Goal: Transaction & Acquisition: Purchase product/service

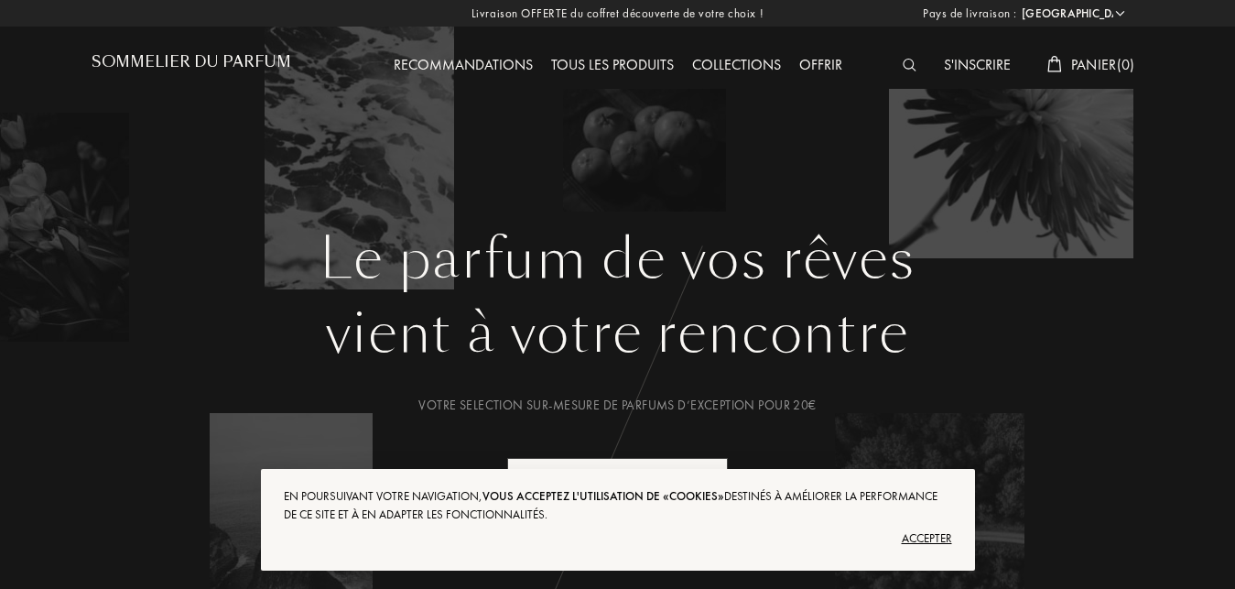
select select "FR"
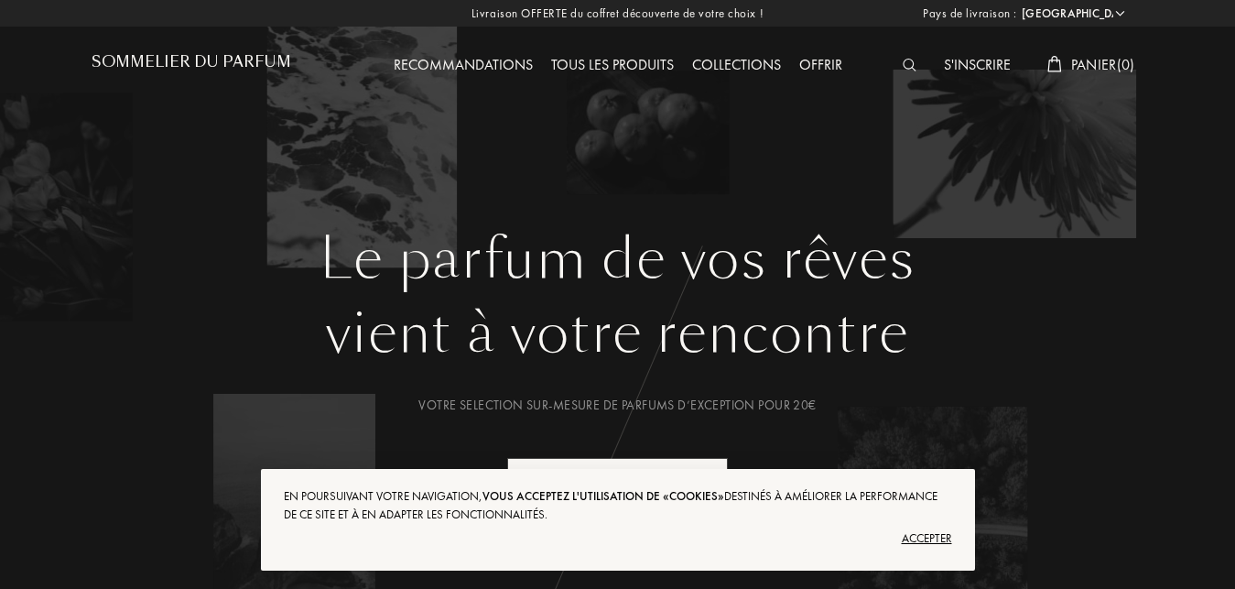
click at [903, 62] on img at bounding box center [910, 65] width 14 height 13
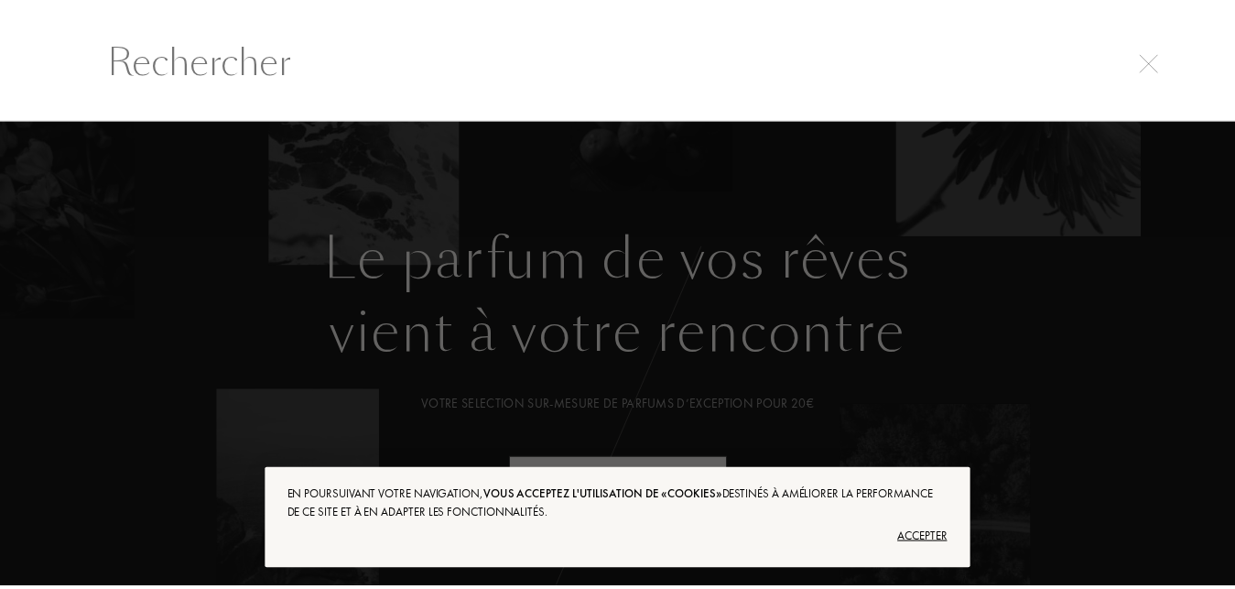
scroll to position [1, 0]
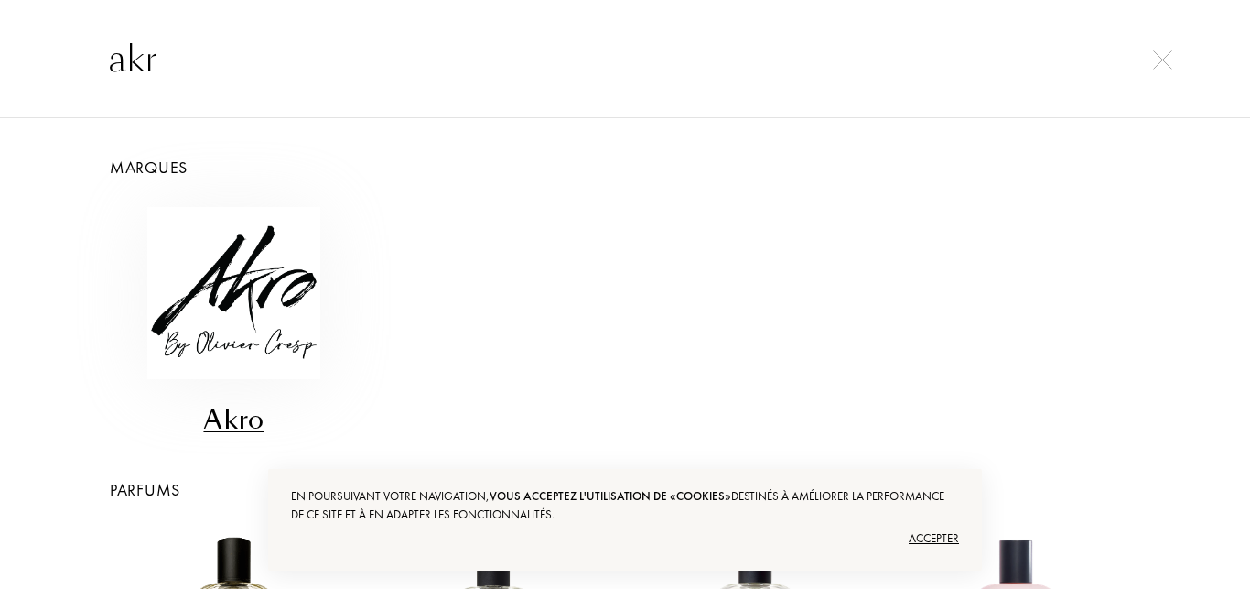
type input "akr"
click at [264, 307] on img at bounding box center [233, 293] width 172 height 172
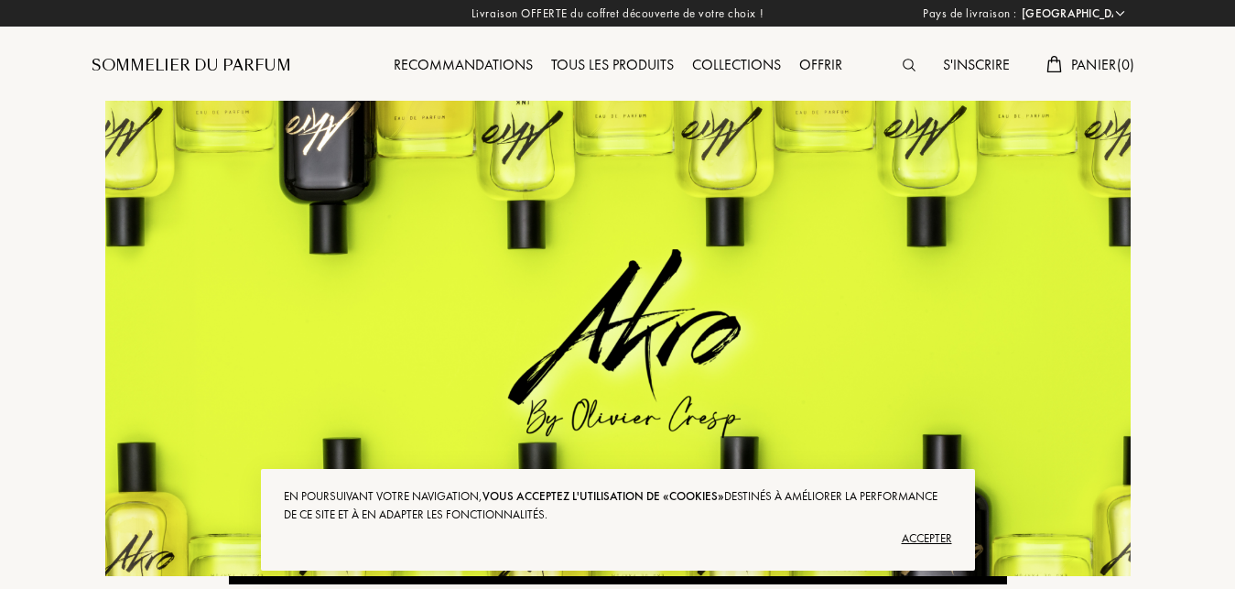
select select "FR"
click at [907, 61] on img at bounding box center [909, 65] width 13 height 13
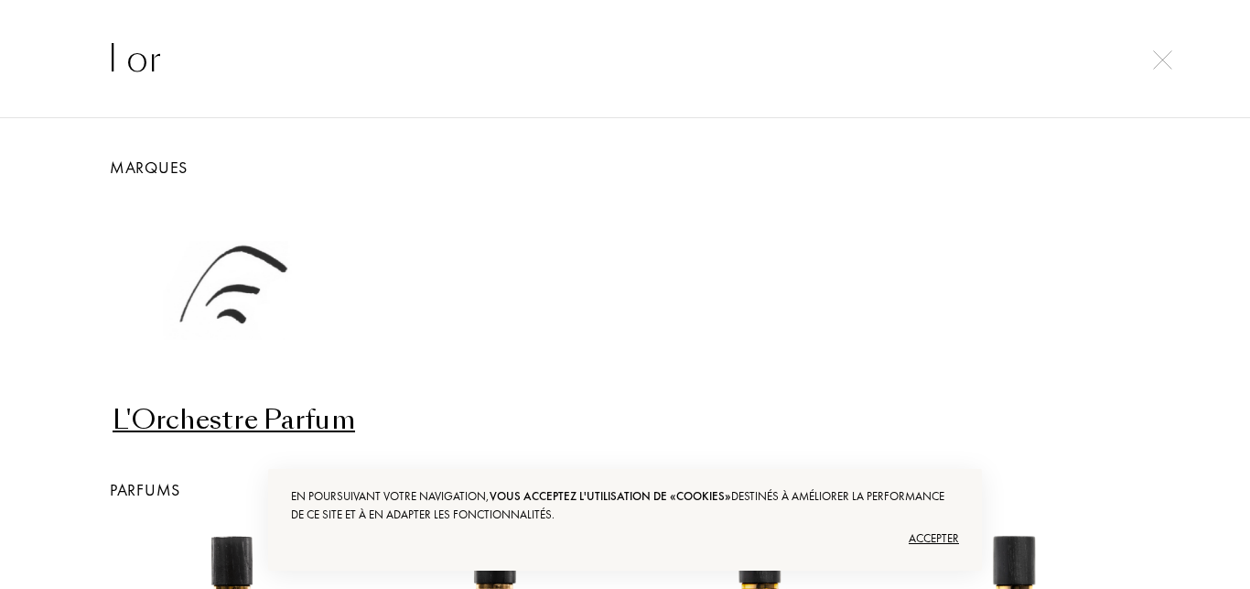
type input "l or"
click at [1160, 63] on img at bounding box center [1162, 59] width 19 height 19
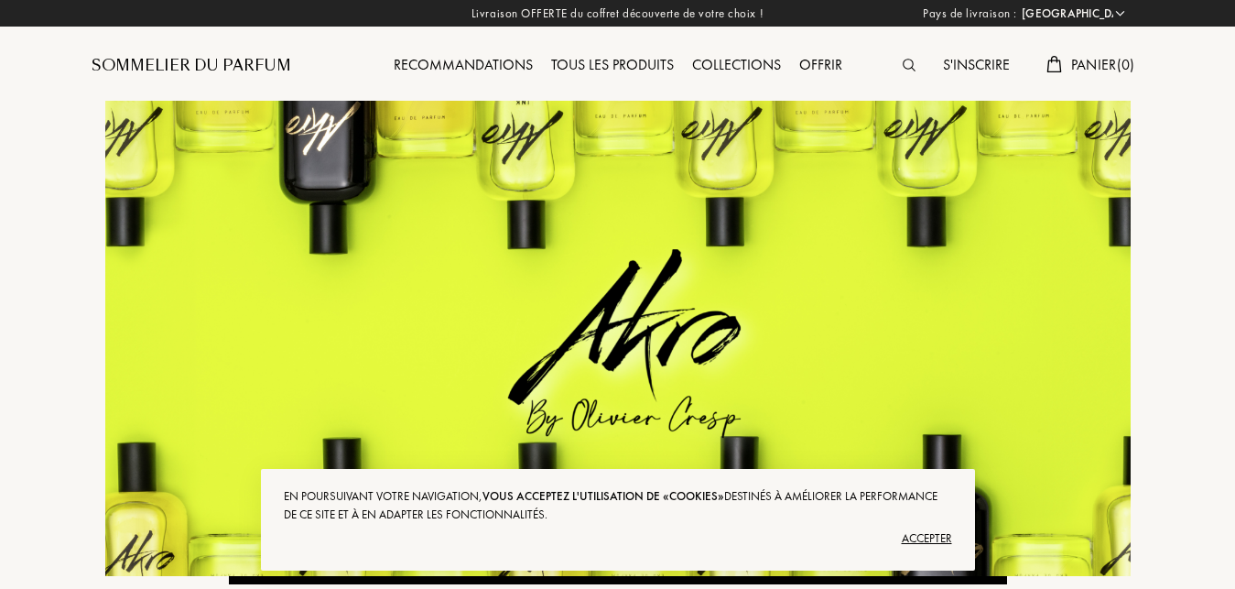
click at [200, 60] on div "Sommelier du Parfum" at bounding box center [192, 66] width 200 height 22
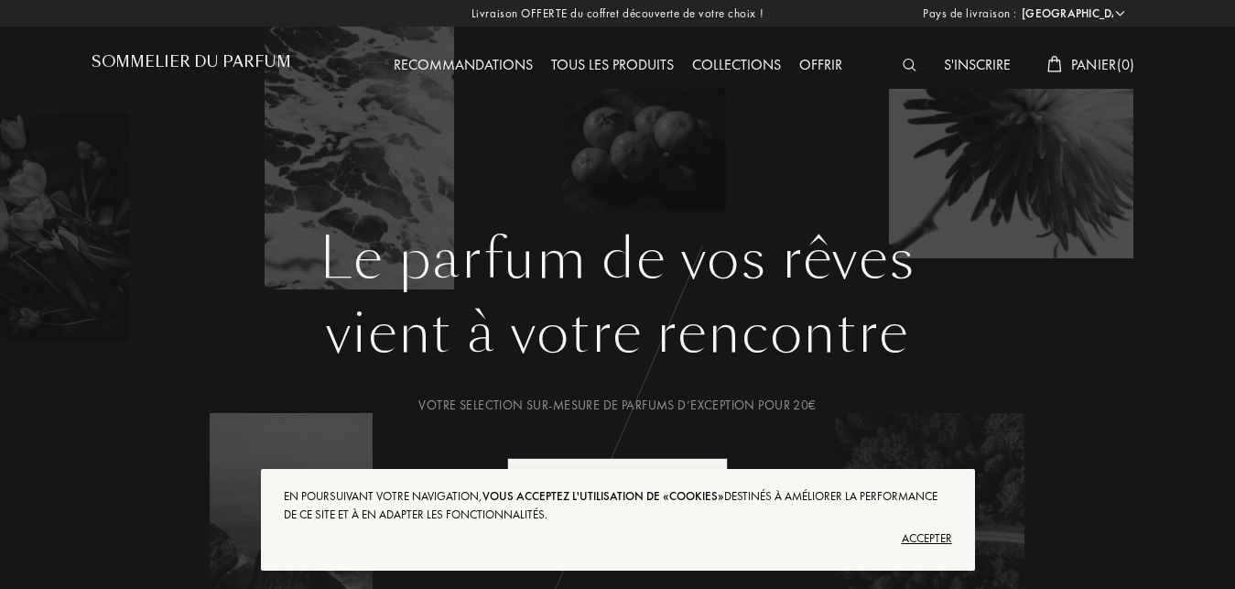
select select "FR"
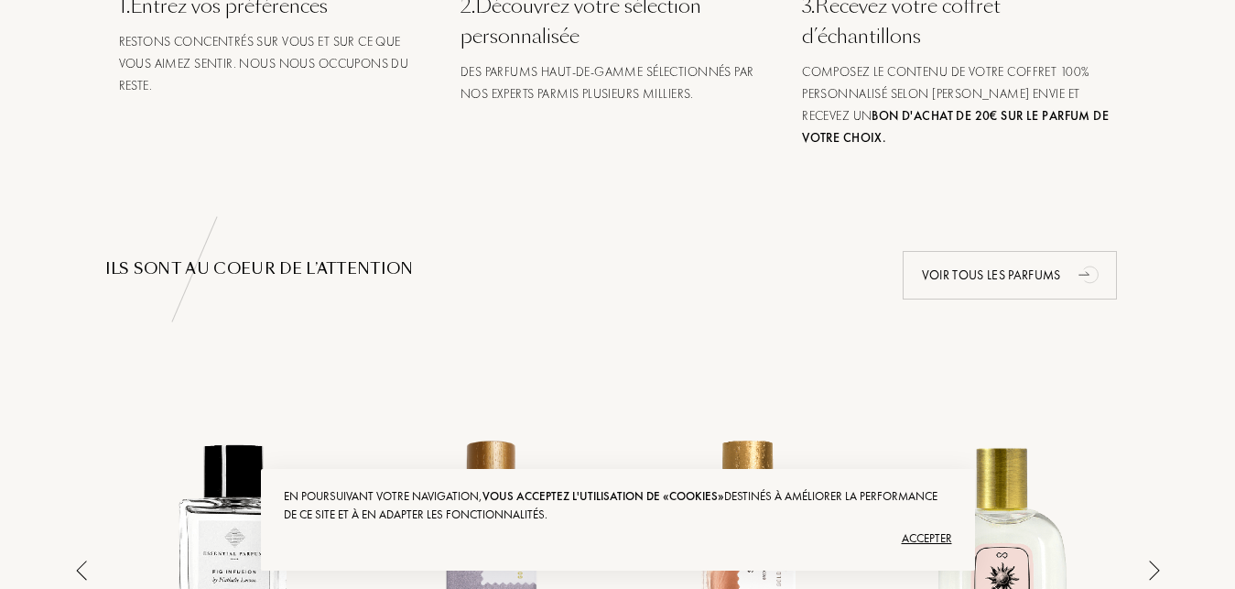
click at [919, 540] on div "Accepter" at bounding box center [618, 538] width 668 height 29
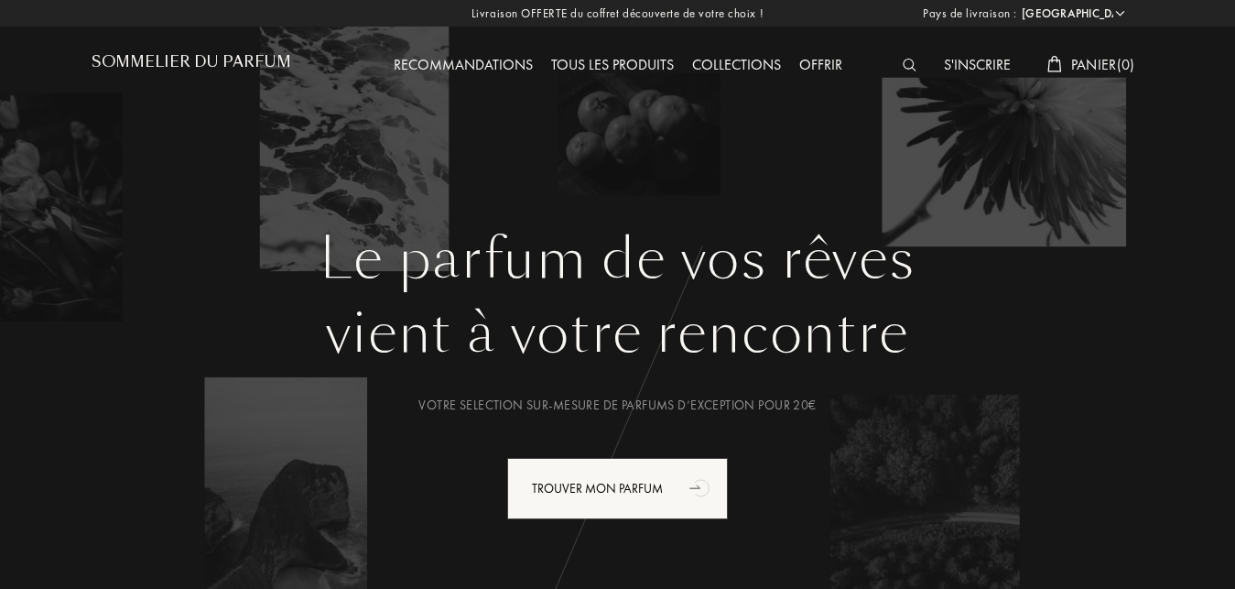
click at [562, 58] on div "Tous les produits" at bounding box center [612, 66] width 141 height 24
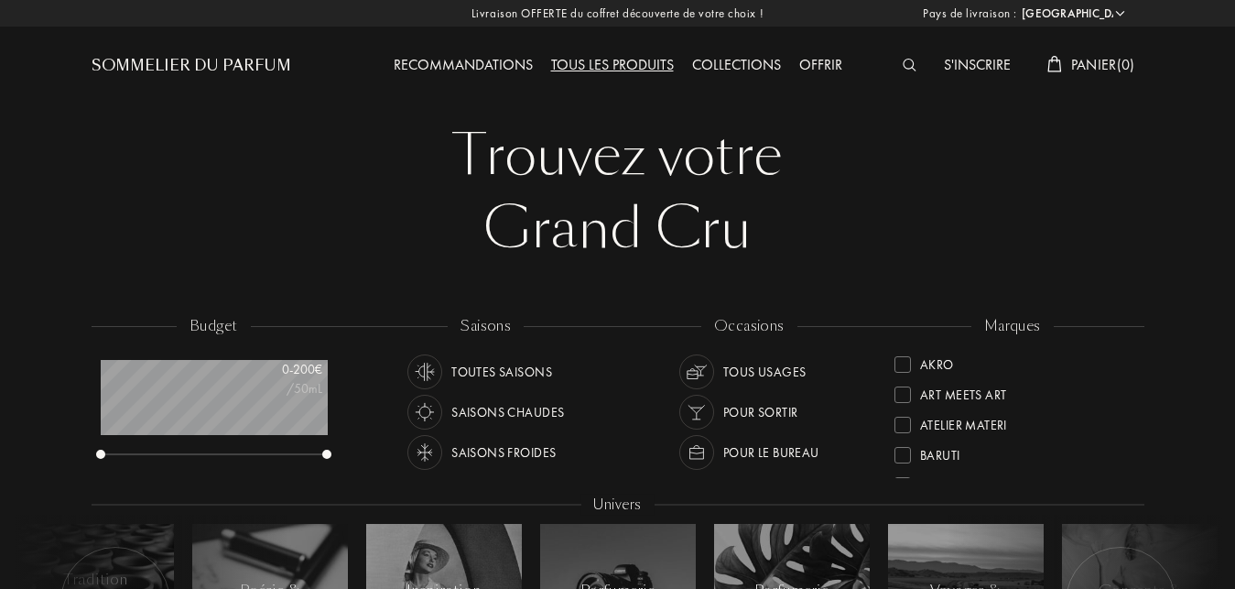
select select "FR"
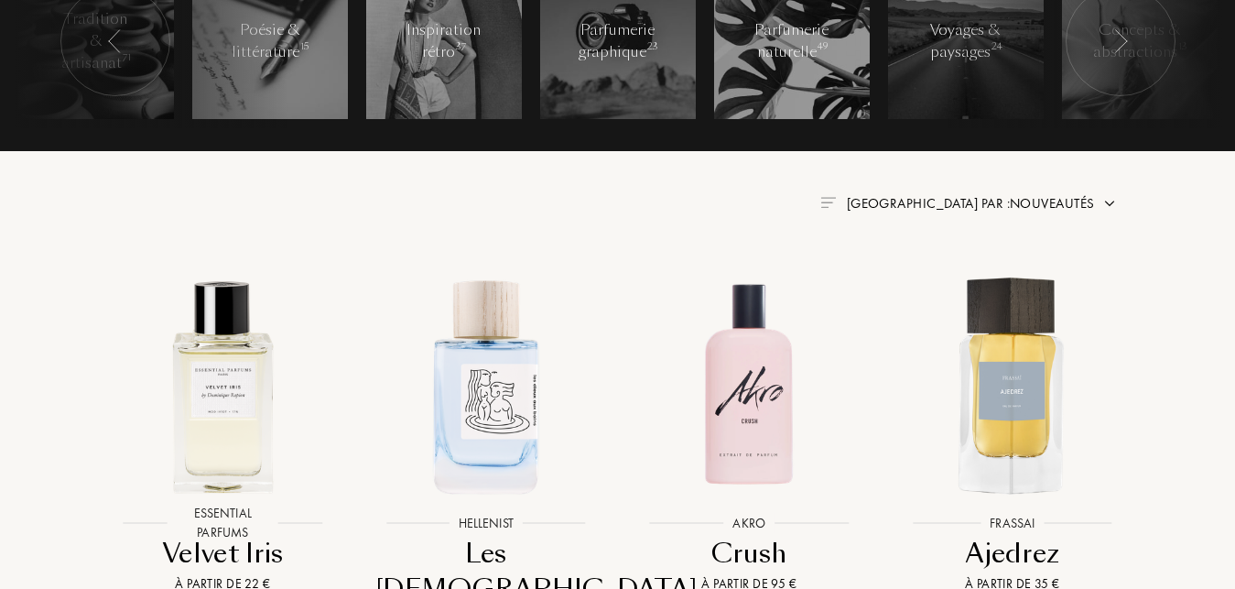
scroll to position [747, 0]
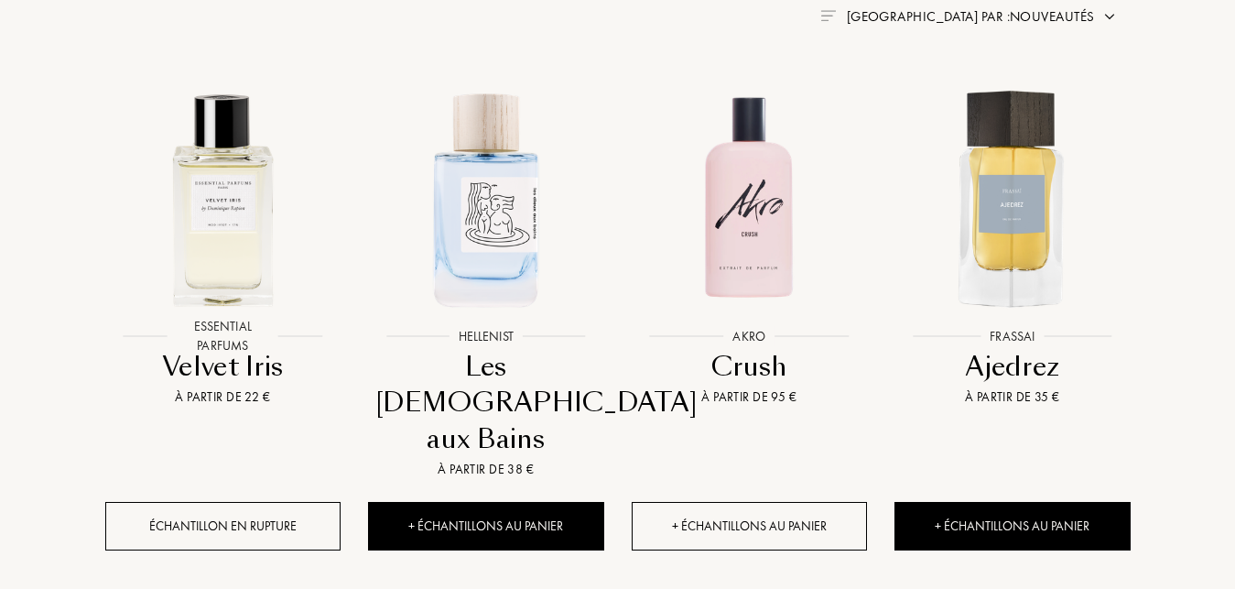
click at [737, 502] on div "+ Échantillons au panier" at bounding box center [750, 526] width 236 height 49
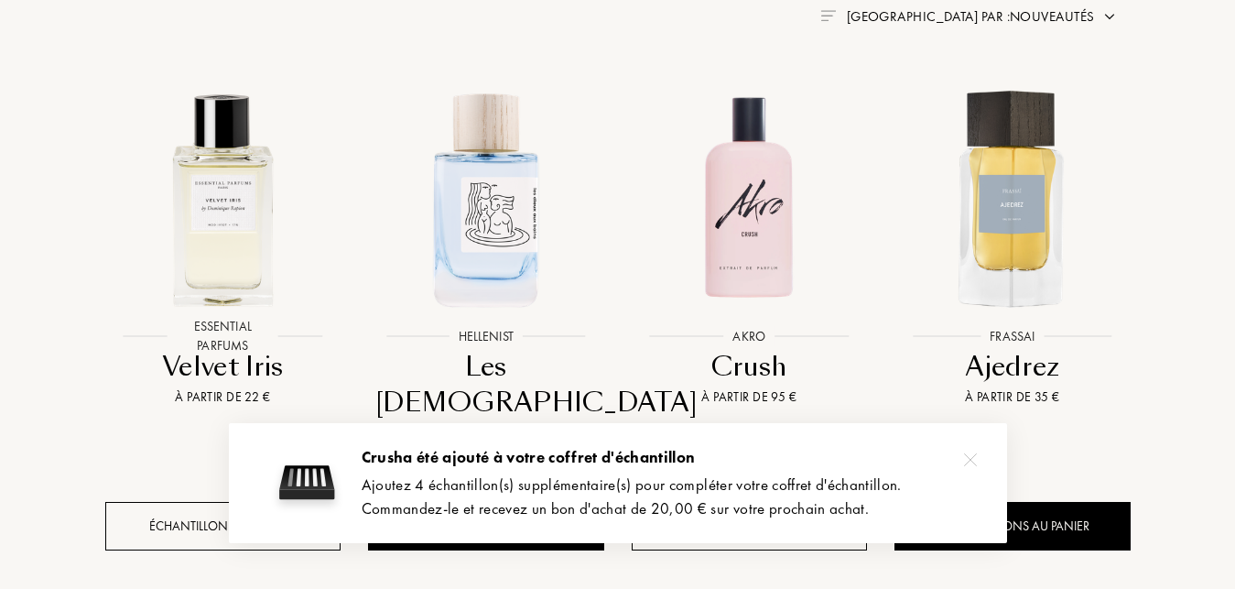
click at [964, 458] on img at bounding box center [970, 459] width 13 height 13
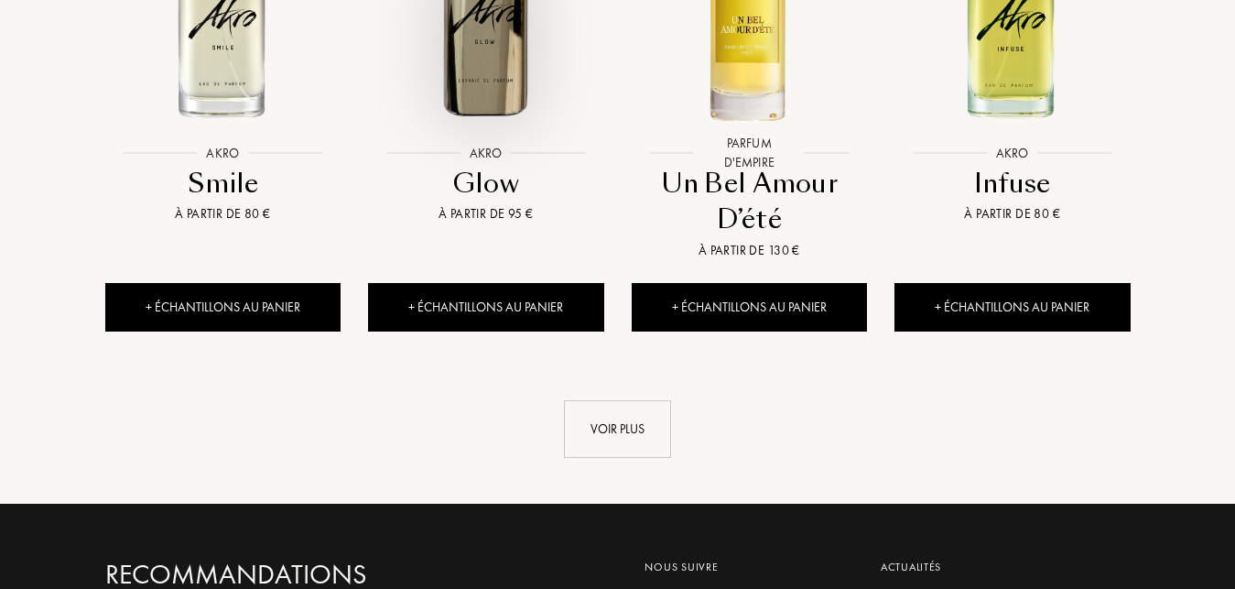
scroll to position [1961, 0]
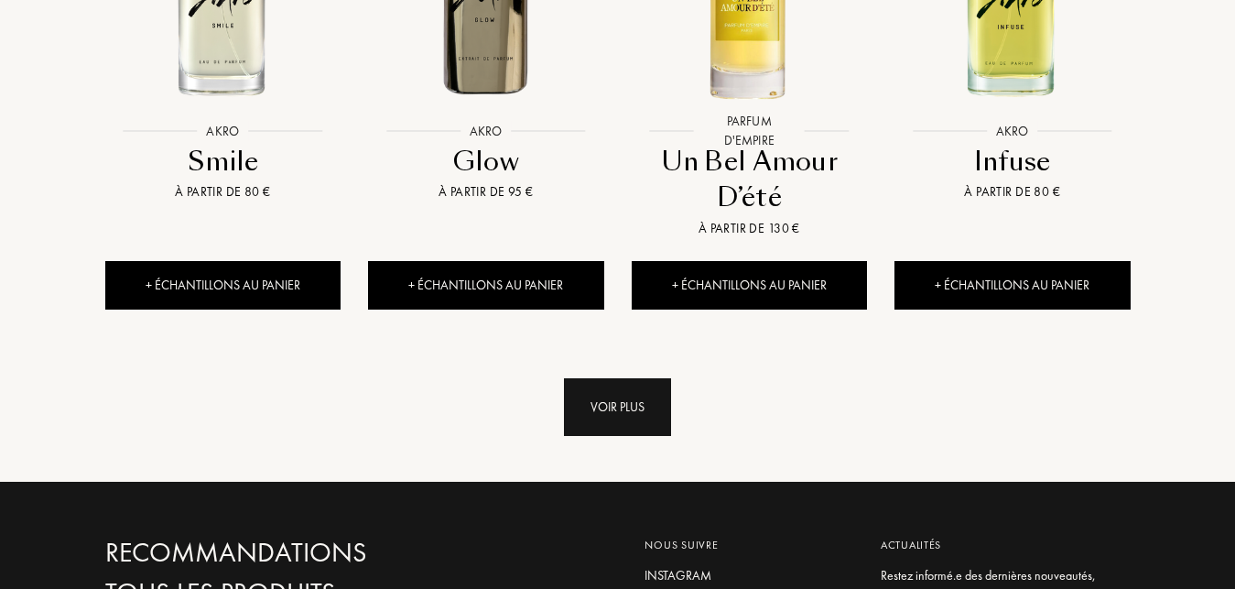
click at [638, 378] on div "Voir plus" at bounding box center [617, 407] width 107 height 58
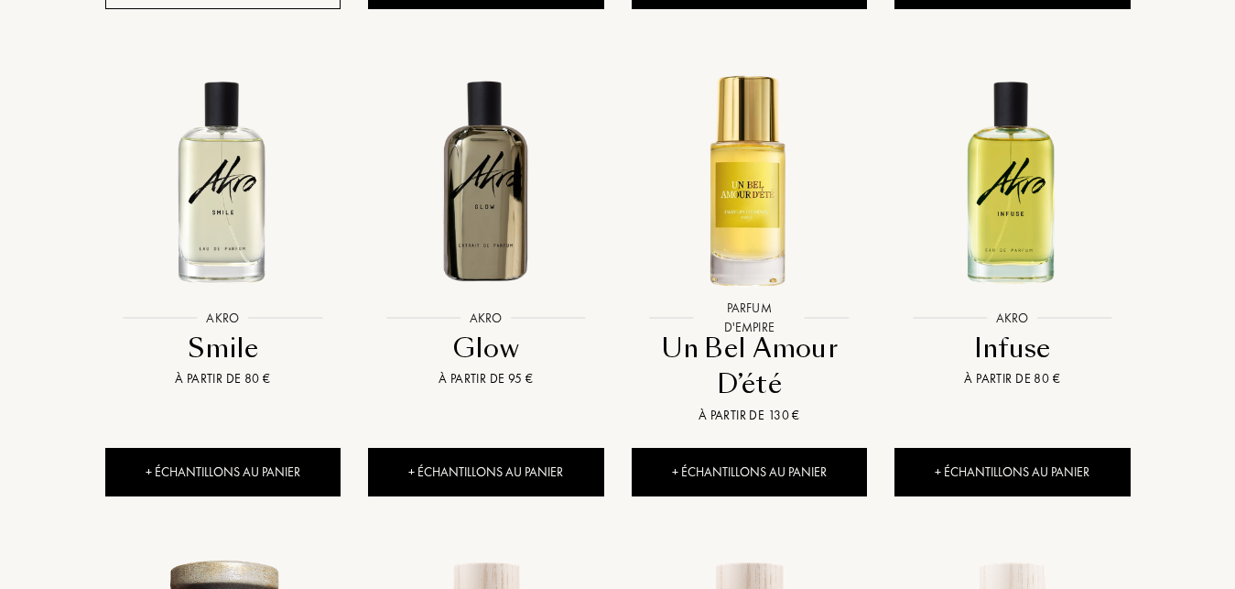
scroll to position [1214, 0]
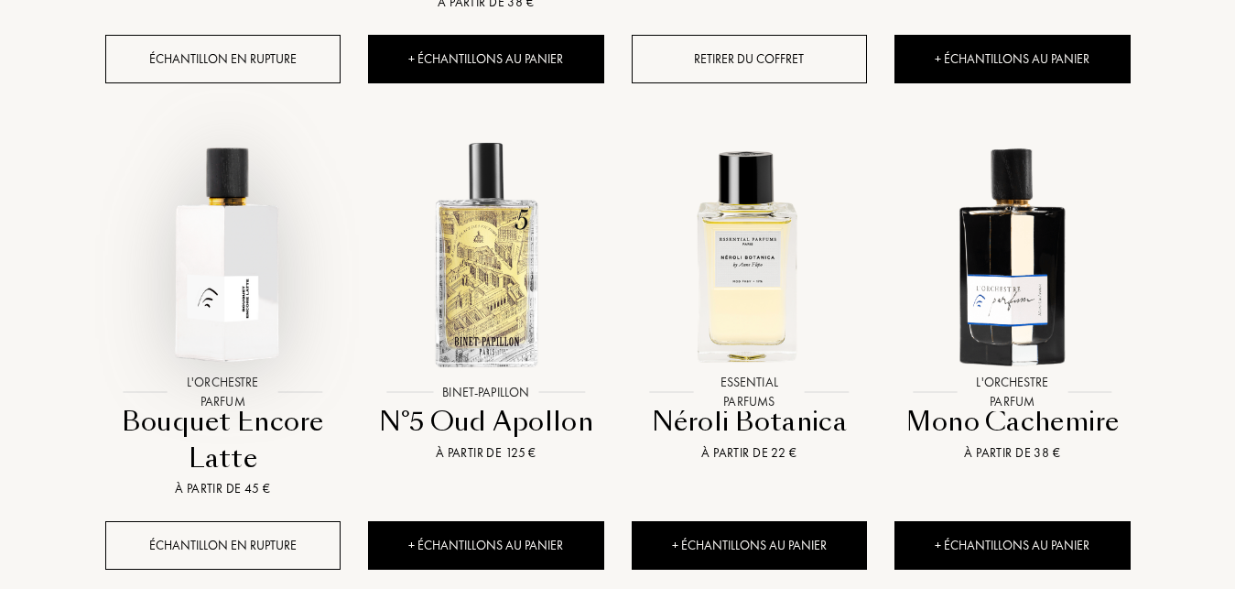
click at [265, 304] on img at bounding box center [222, 253] width 237 height 237
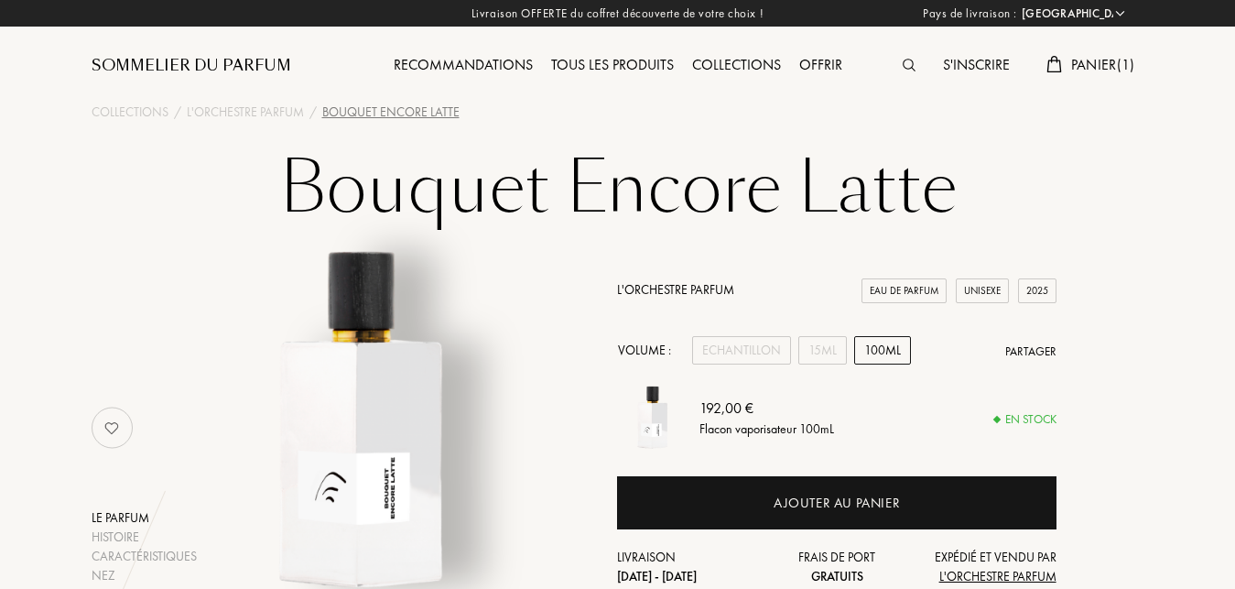
select select "FR"
click at [831, 352] on div "15mL" at bounding box center [822, 350] width 49 height 28
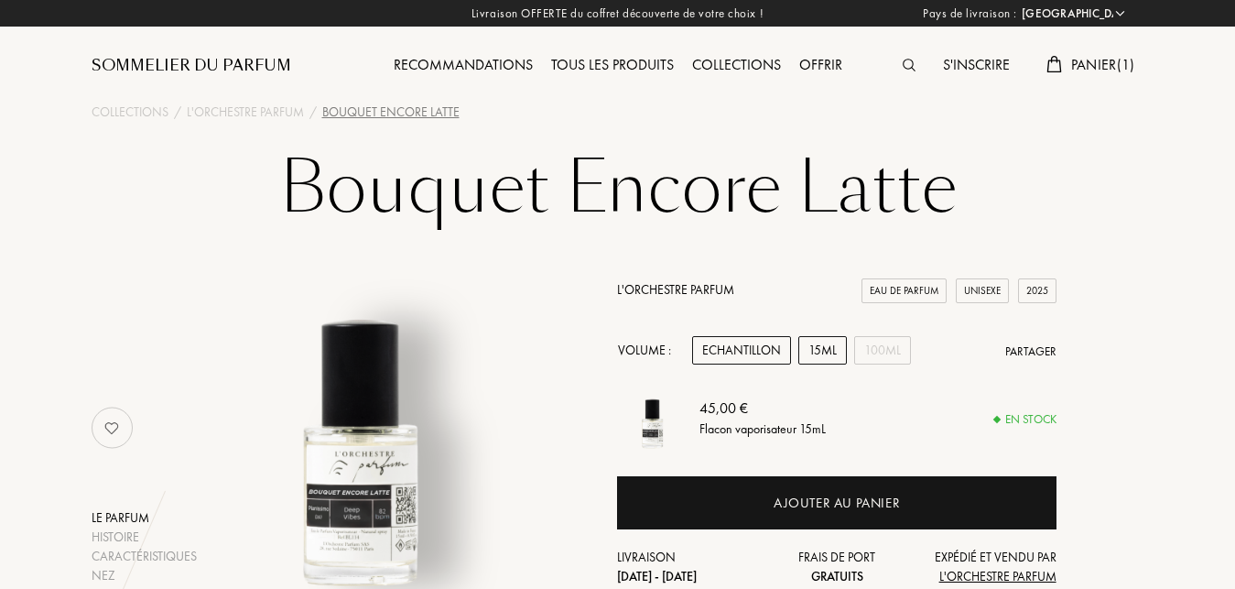
click at [753, 348] on div "Echantillon" at bounding box center [741, 350] width 99 height 28
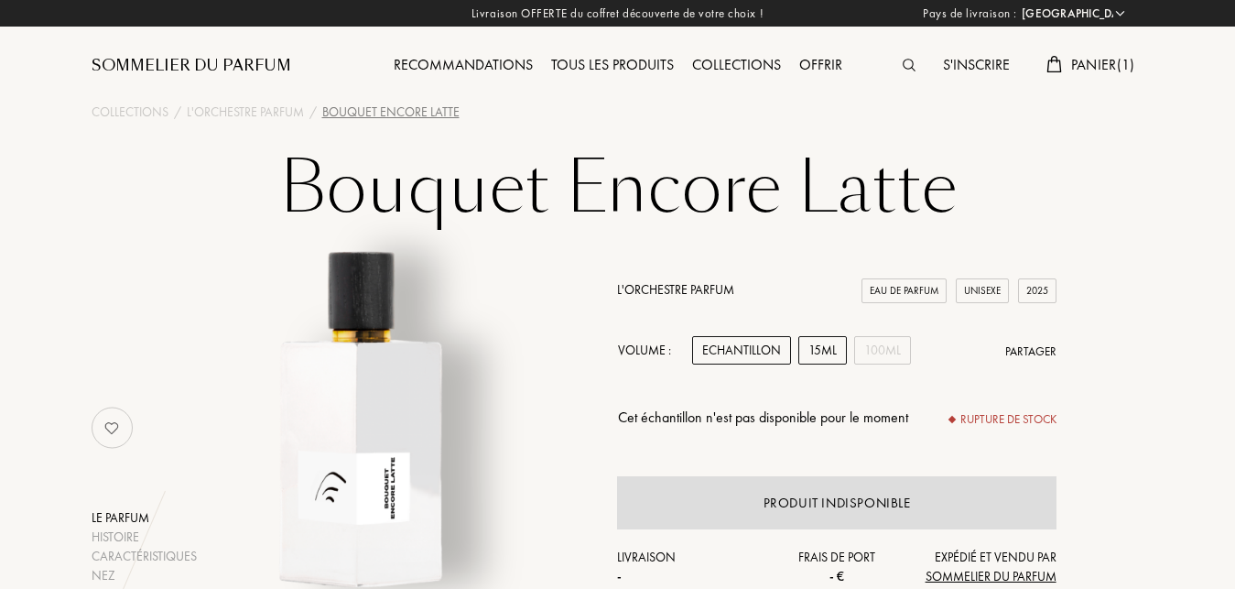
click at [816, 359] on div "15mL" at bounding box center [822, 350] width 49 height 28
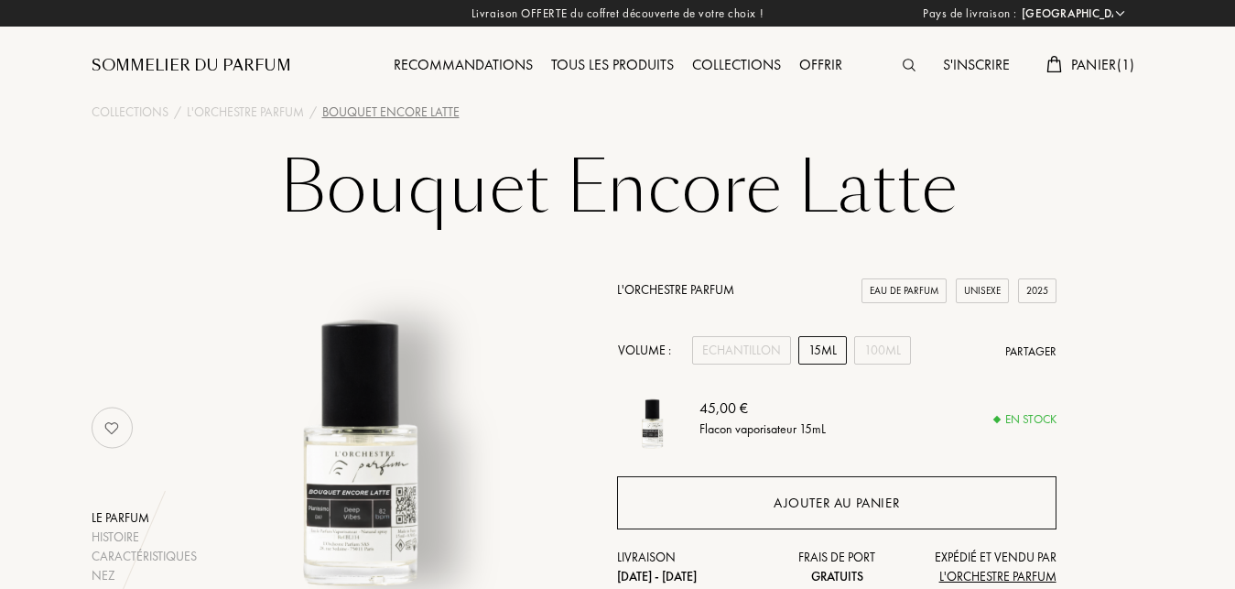
click at [798, 498] on div "Ajouter au panier" at bounding box center [836, 502] width 126 height 21
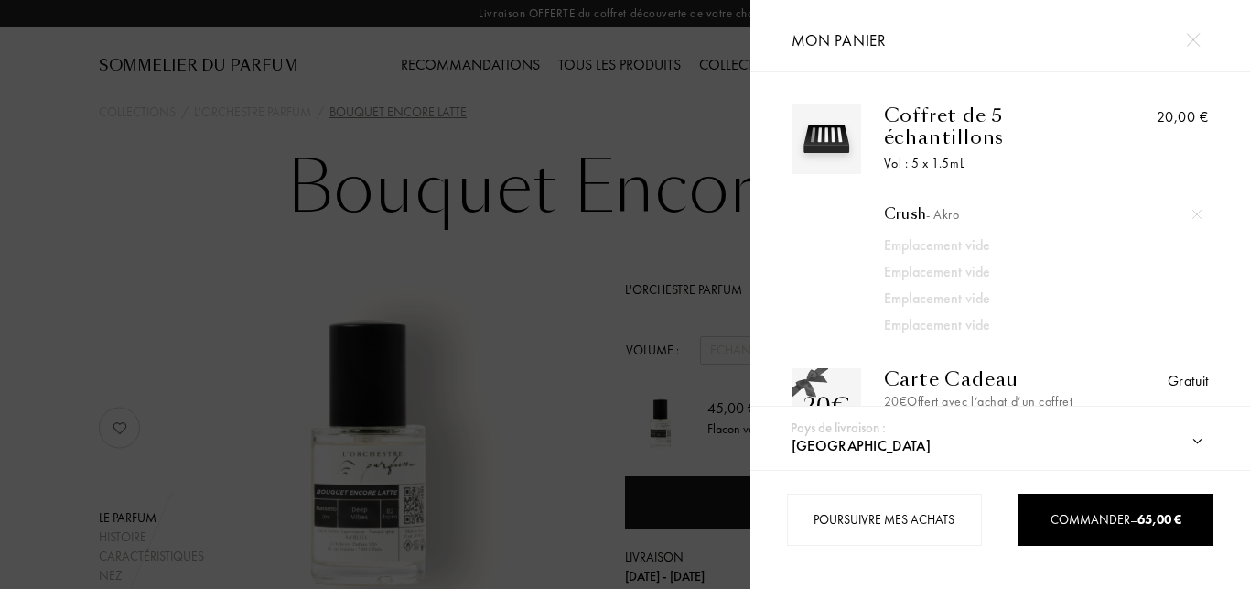
click at [1184, 38] on div at bounding box center [1193, 40] width 32 height 32
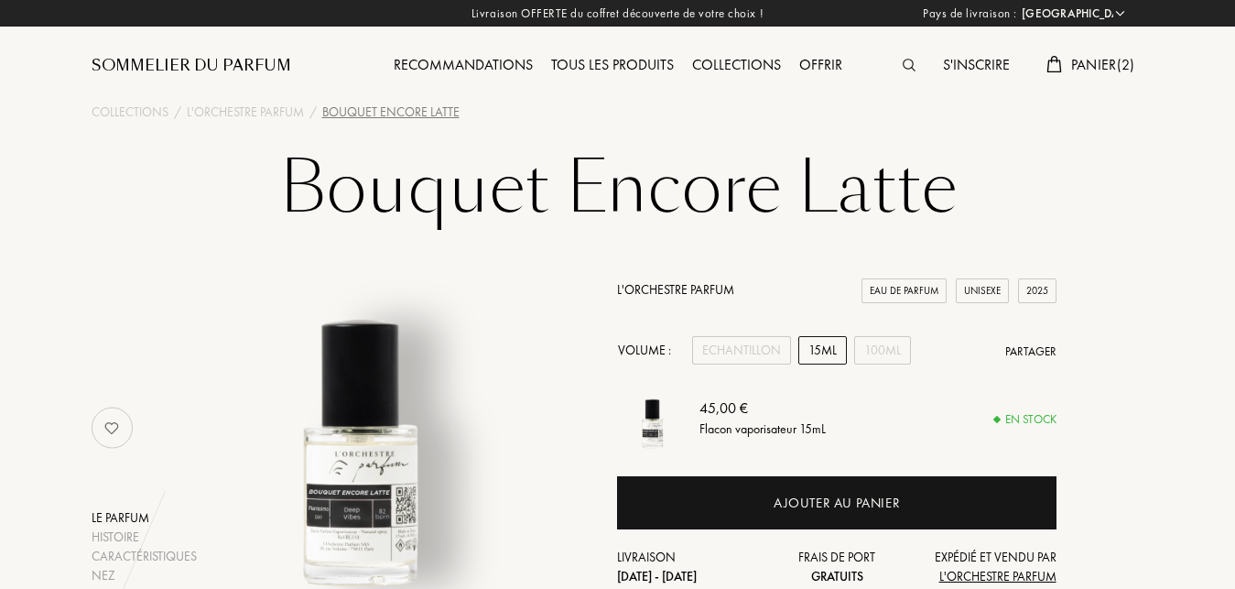
click at [646, 66] on div "Tous les produits" at bounding box center [612, 66] width 141 height 24
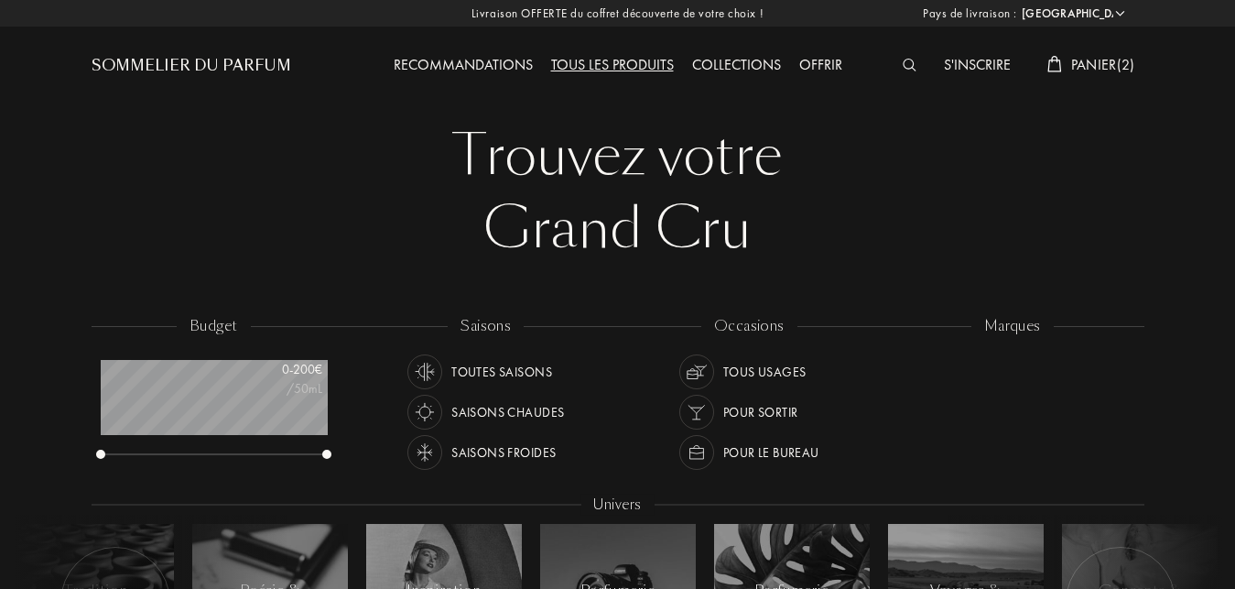
select select "FR"
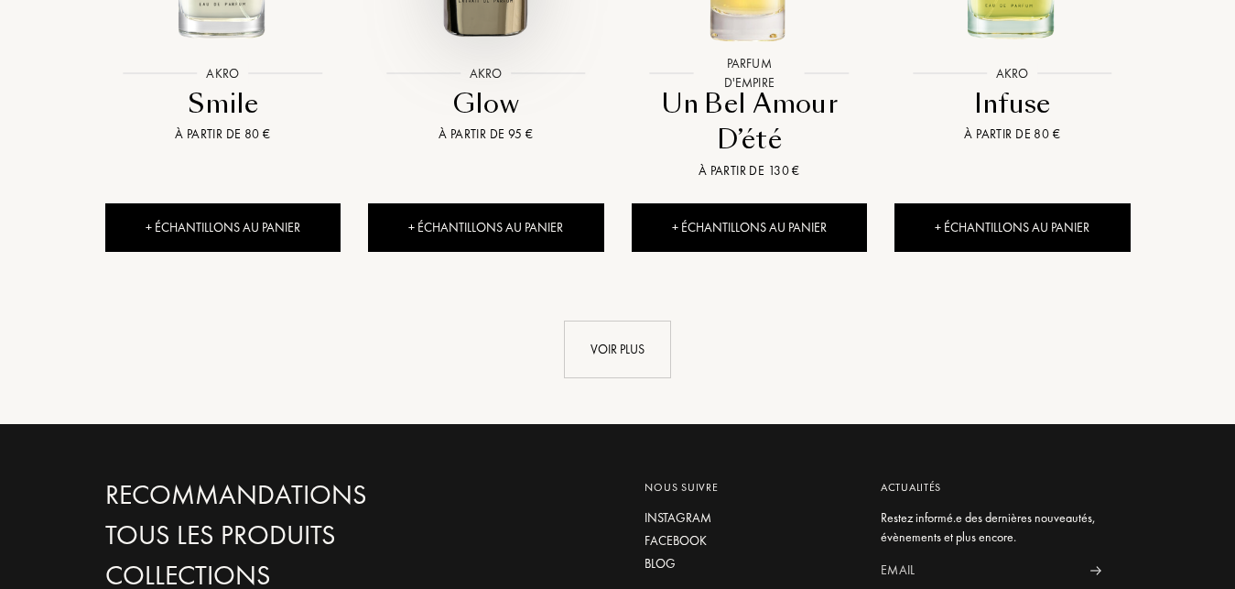
scroll to position [2054, 0]
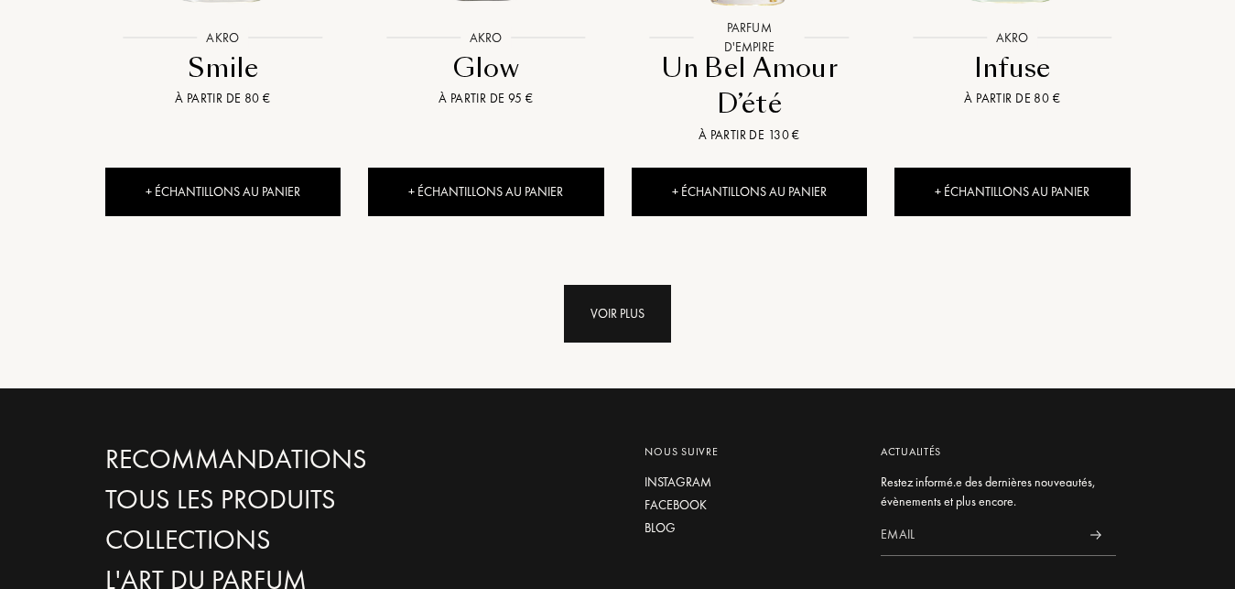
click at [582, 285] on div "Voir plus" at bounding box center [617, 314] width 107 height 58
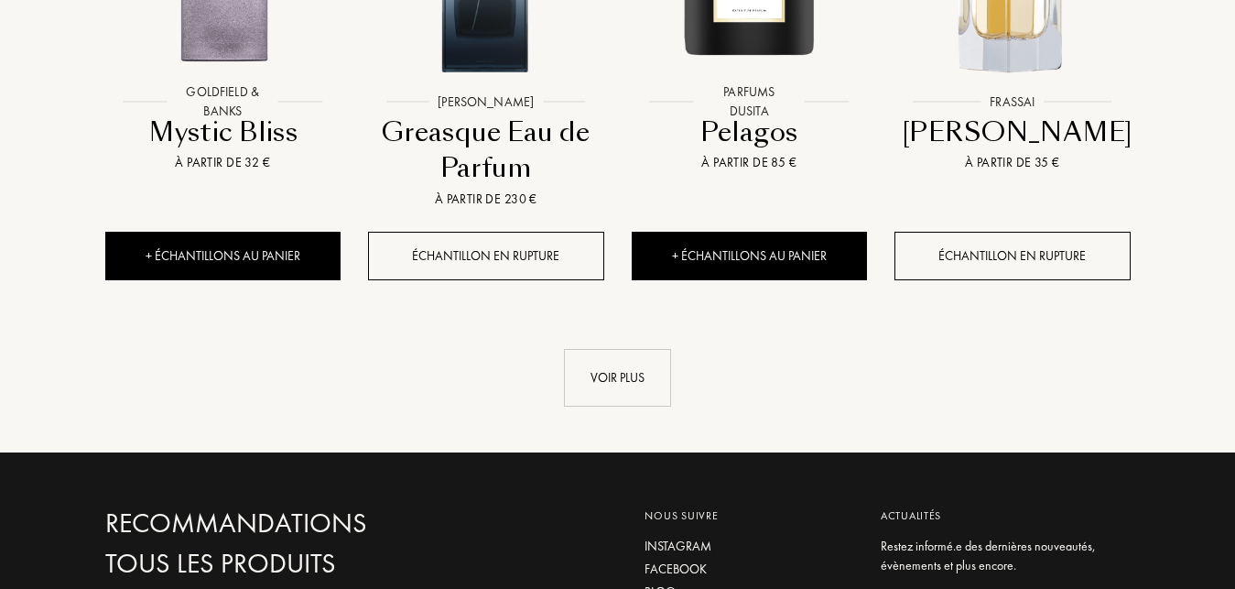
scroll to position [3454, 0]
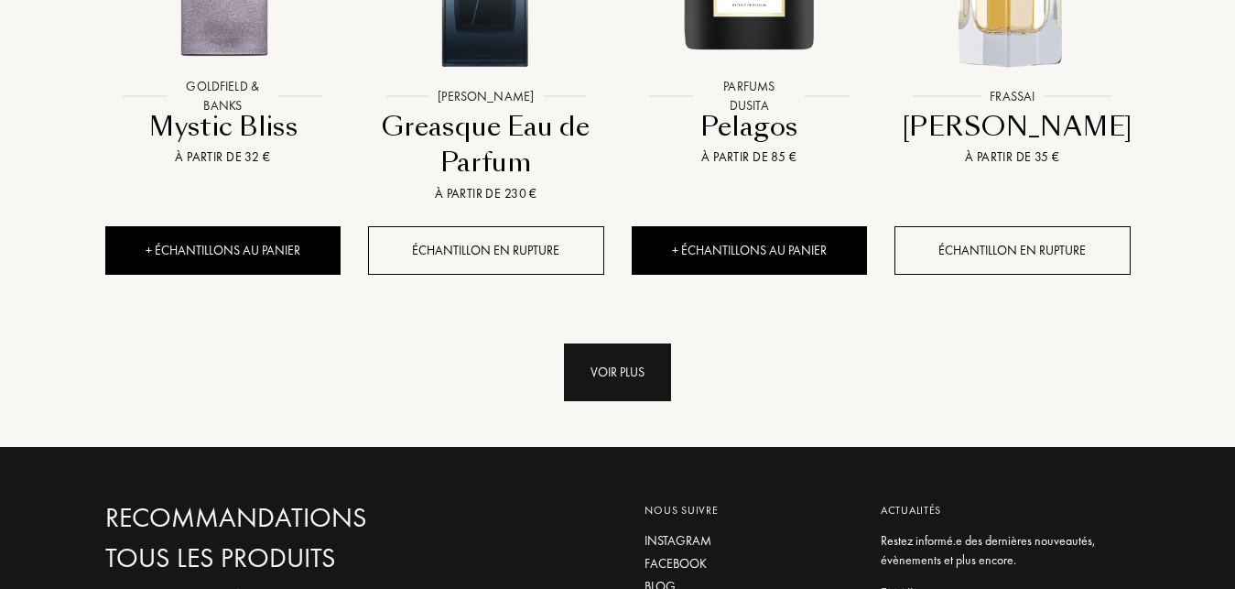
click at [601, 343] on div "Voir plus" at bounding box center [617, 372] width 107 height 58
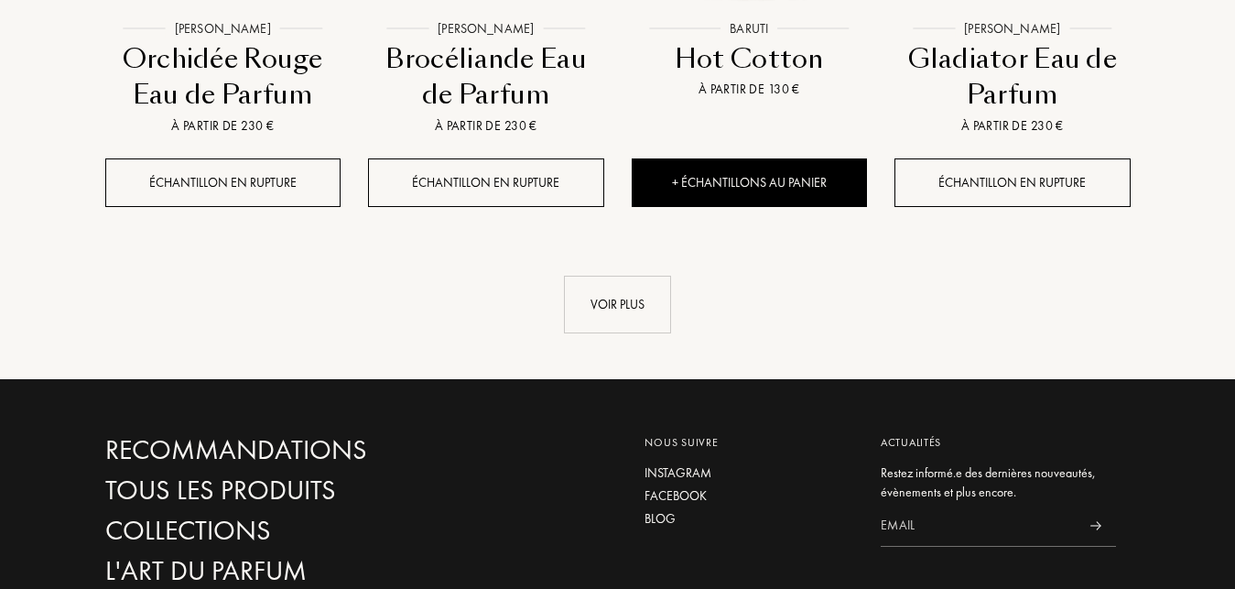
scroll to position [4948, 0]
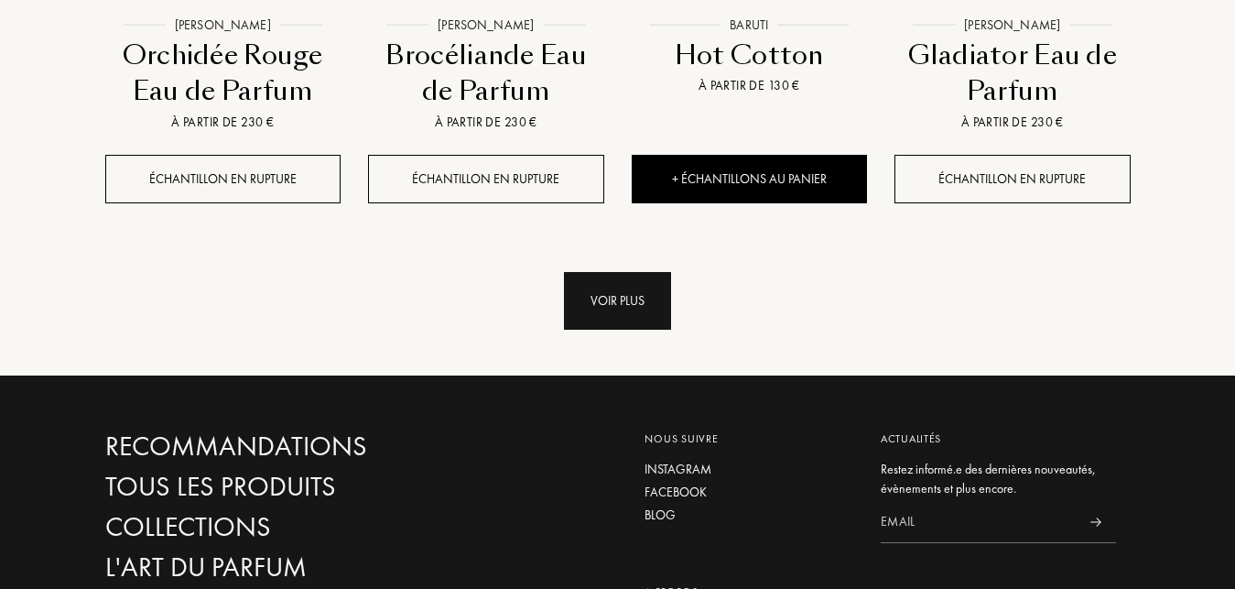
click at [611, 272] on div "Voir plus" at bounding box center [617, 301] width 107 height 58
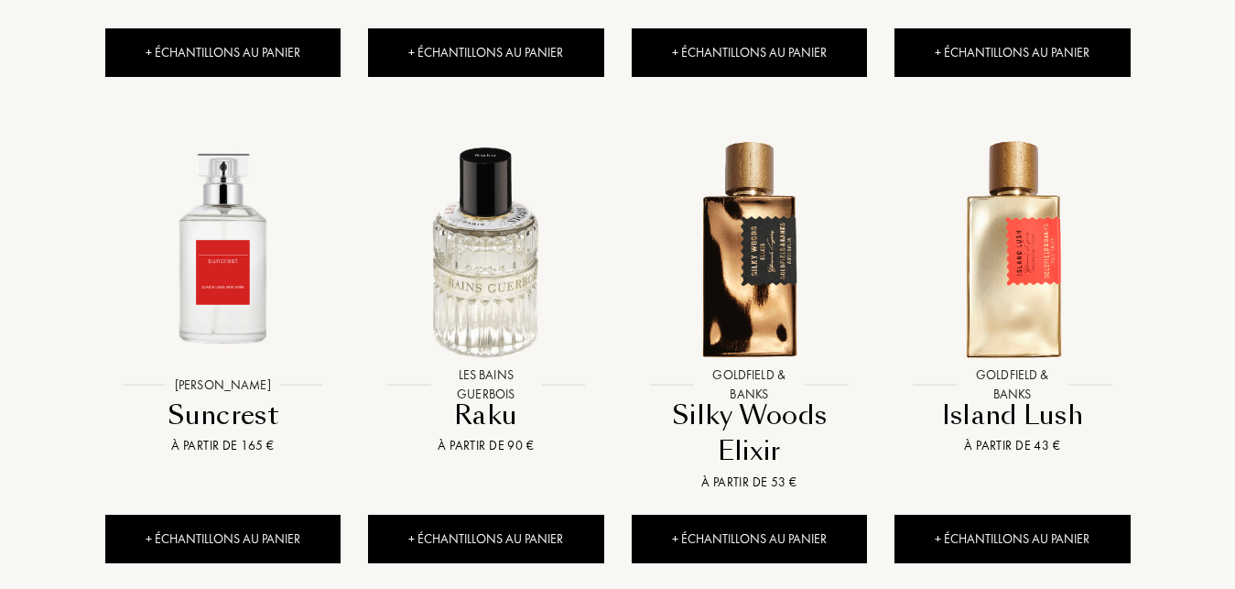
scroll to position [6349, 0]
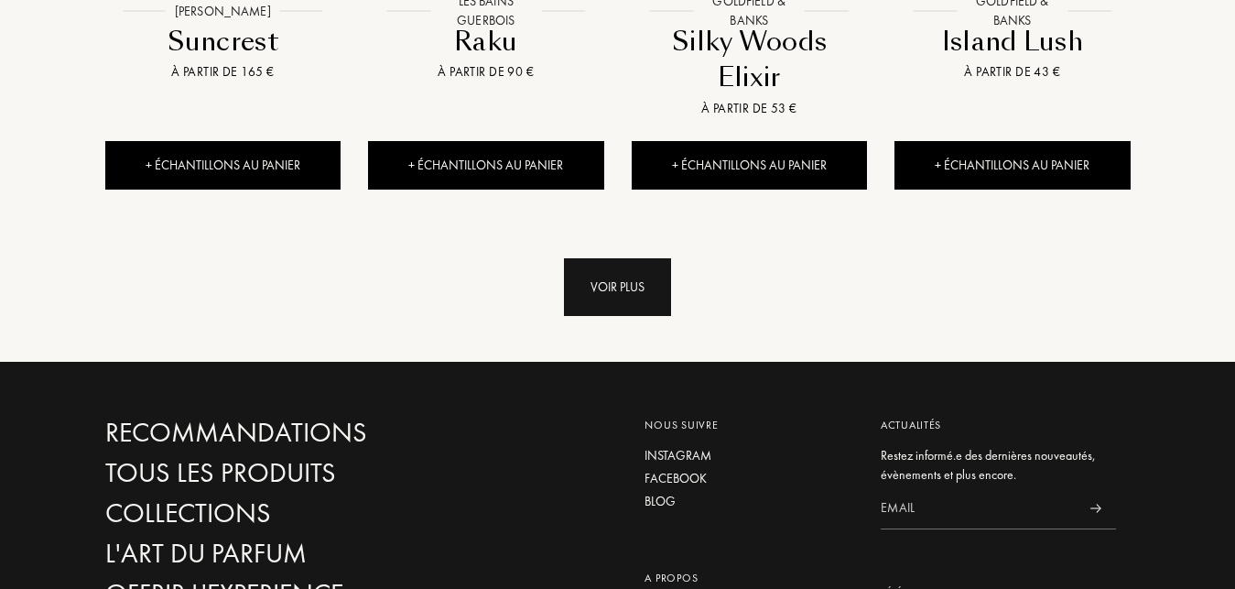
click at [631, 263] on div "Voir plus" at bounding box center [617, 287] width 107 height 58
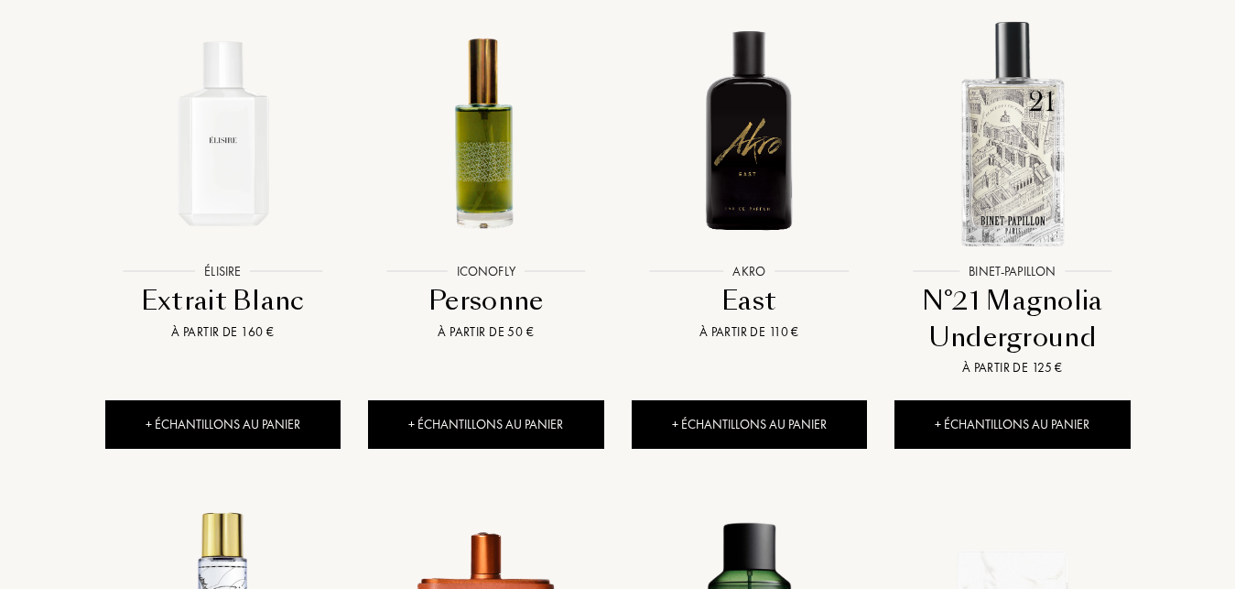
scroll to position [6629, 0]
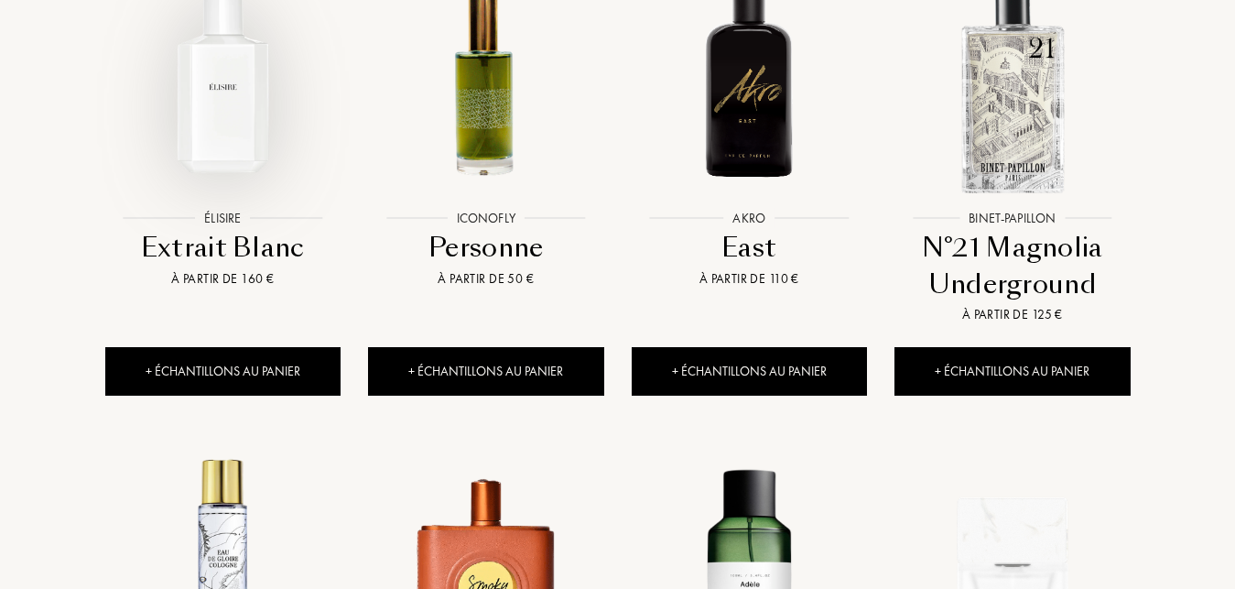
click at [204, 147] on img at bounding box center [222, 80] width 237 height 237
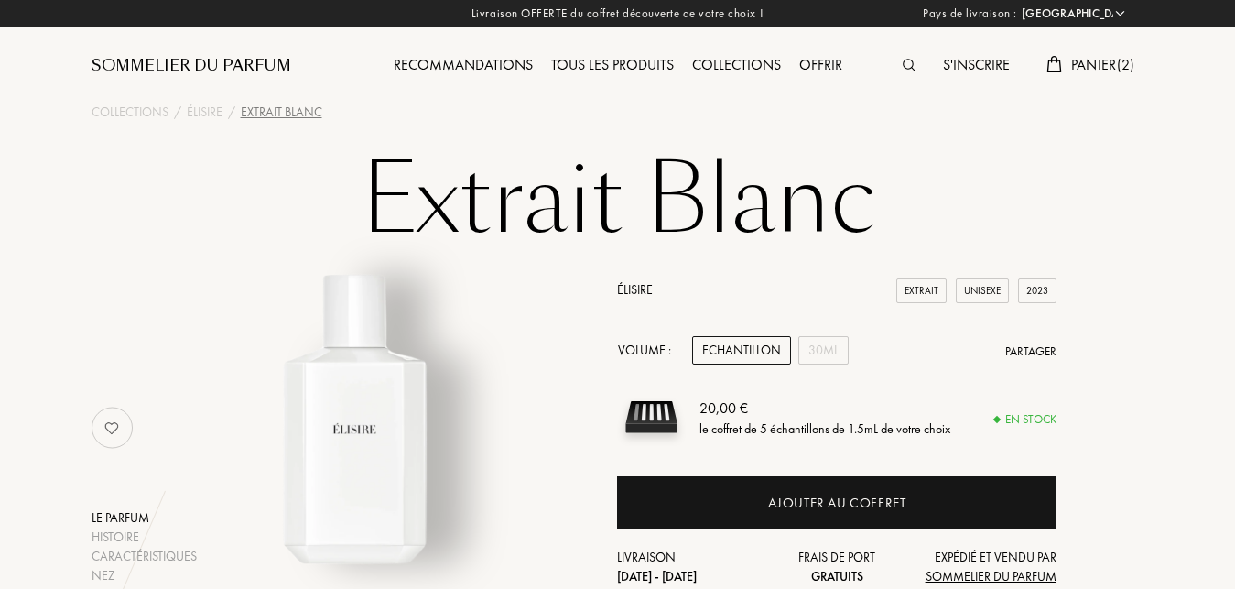
select select "FR"
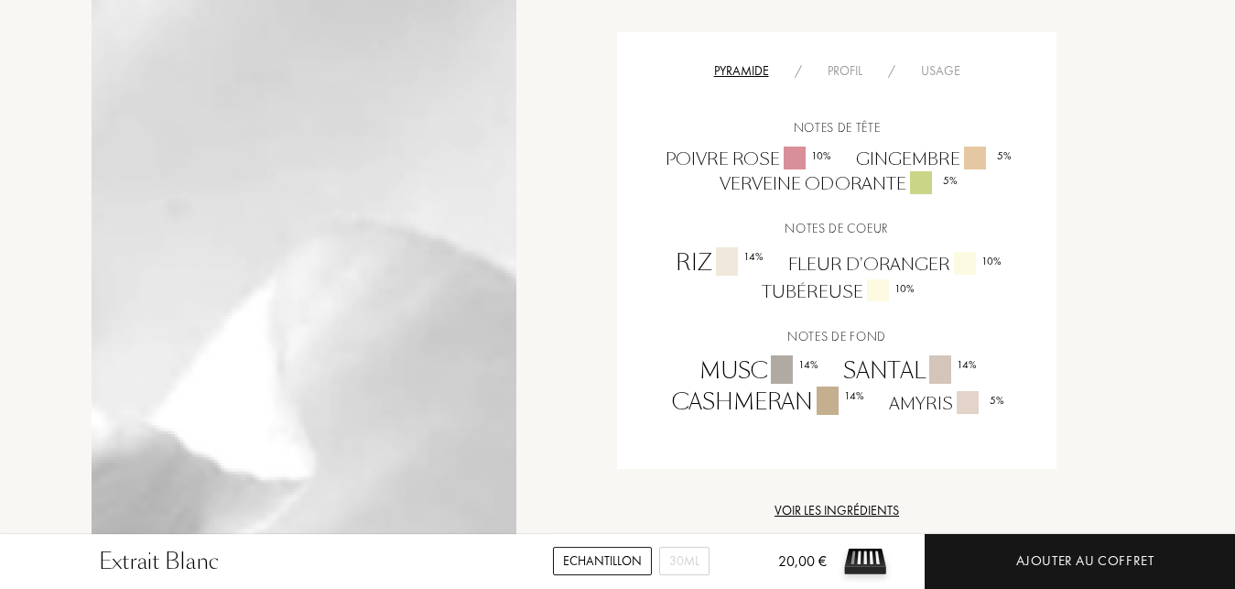
scroll to position [1214, 0]
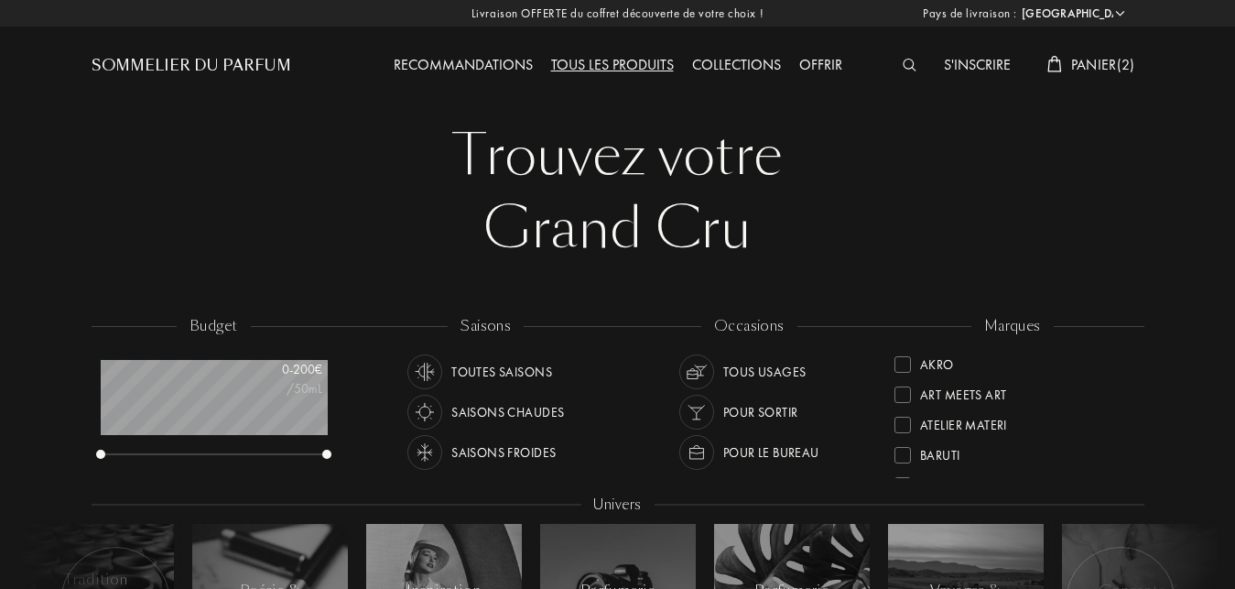
select select "FR"
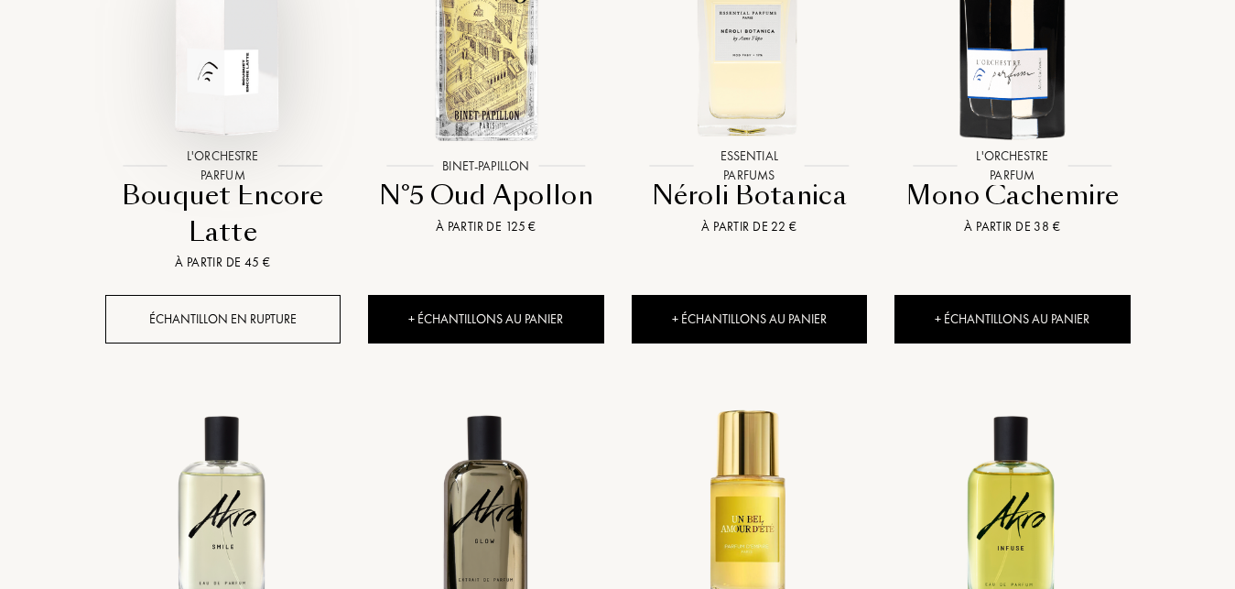
scroll to position [1867, 0]
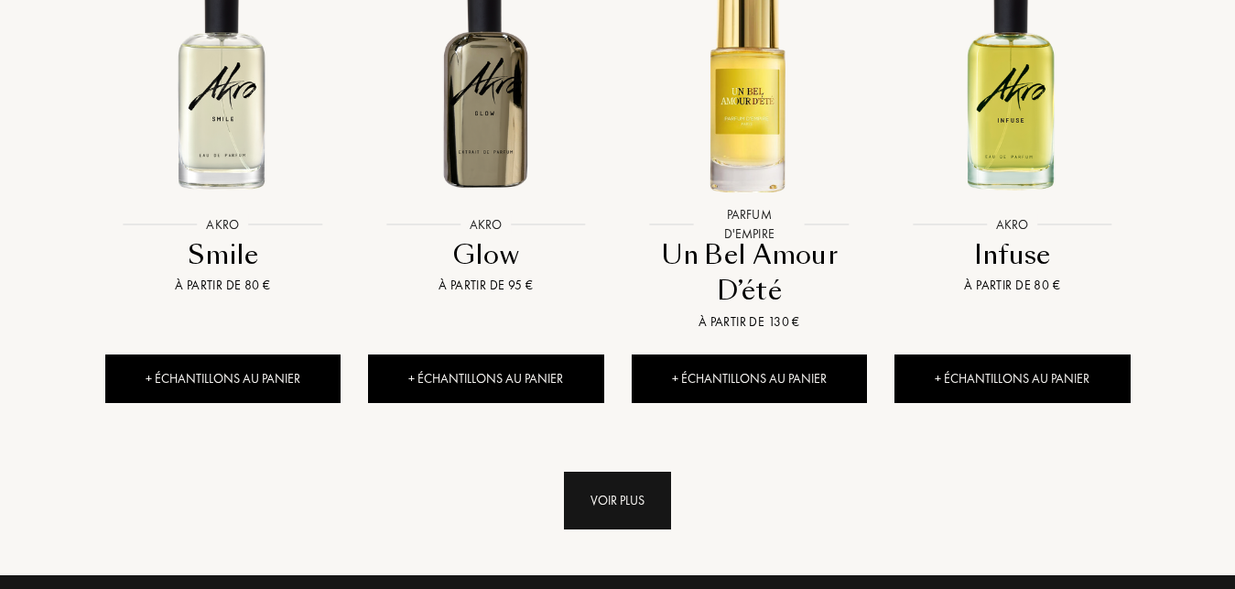
click at [626, 471] on div "Voir plus" at bounding box center [617, 500] width 107 height 58
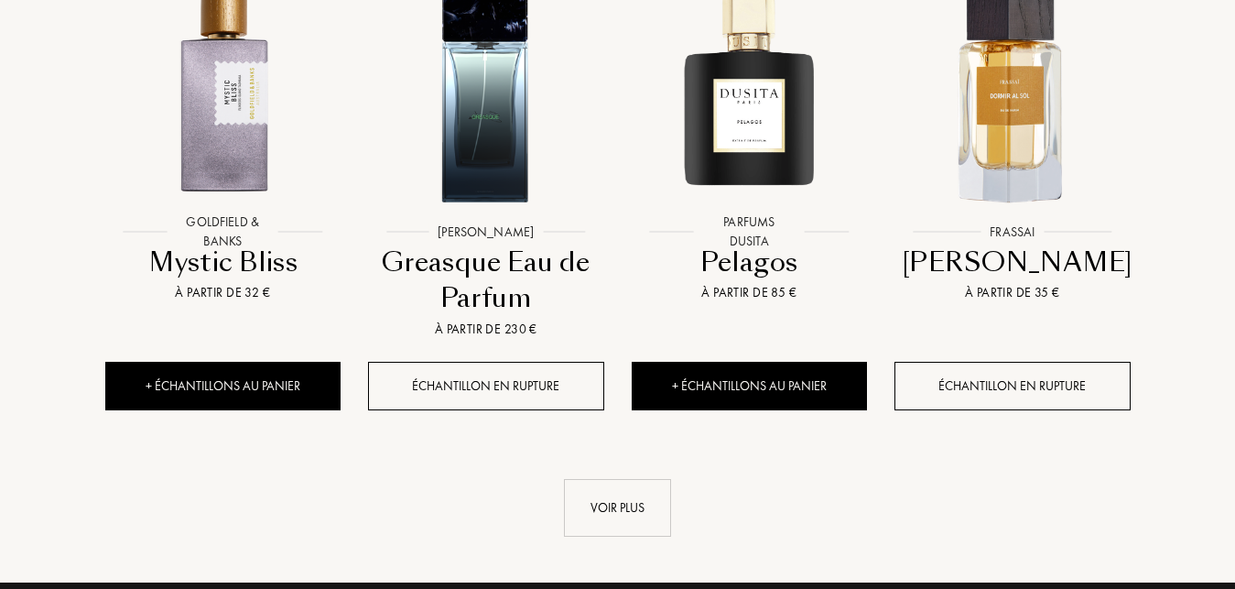
scroll to position [3548, 0]
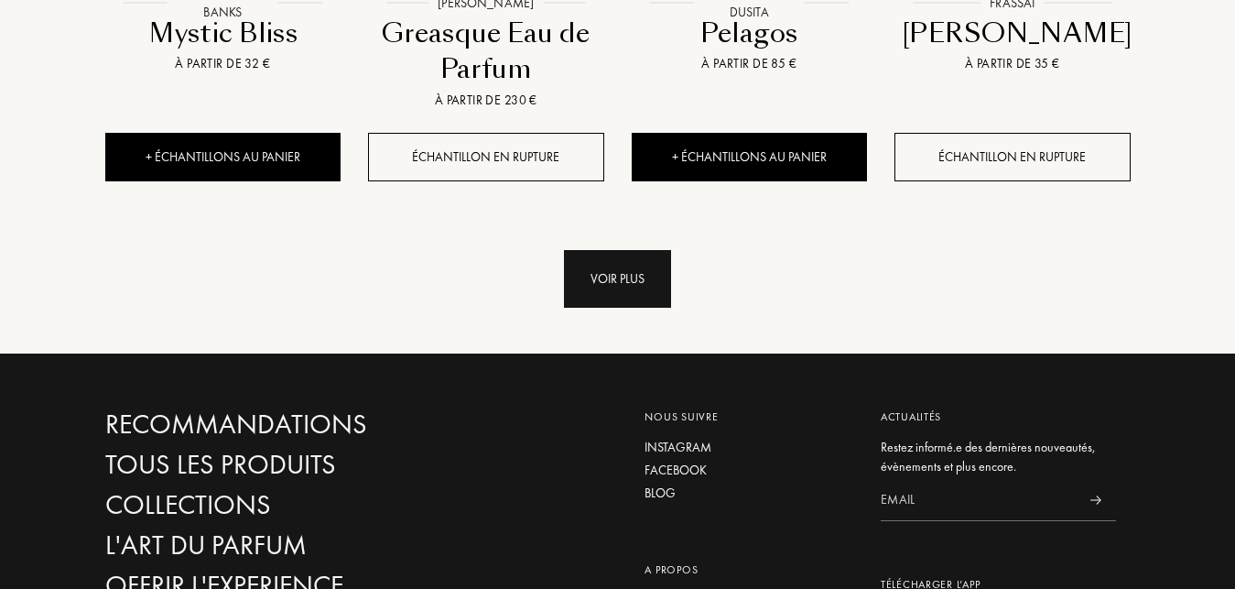
click at [603, 250] on div "Voir plus" at bounding box center [617, 279] width 107 height 58
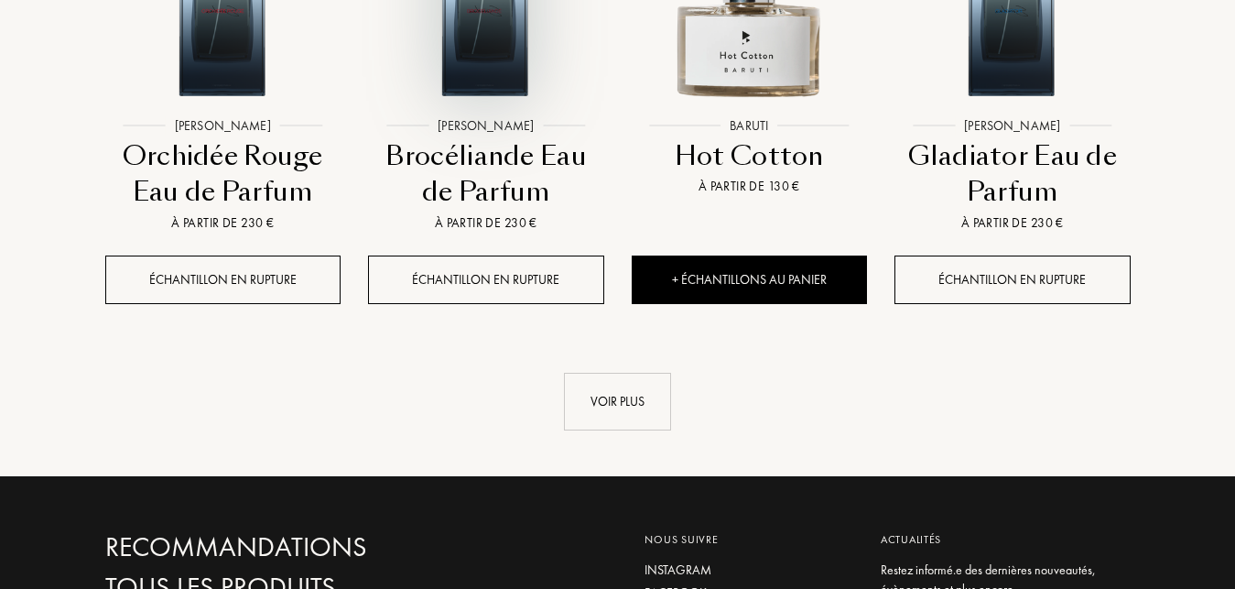
scroll to position [4855, 0]
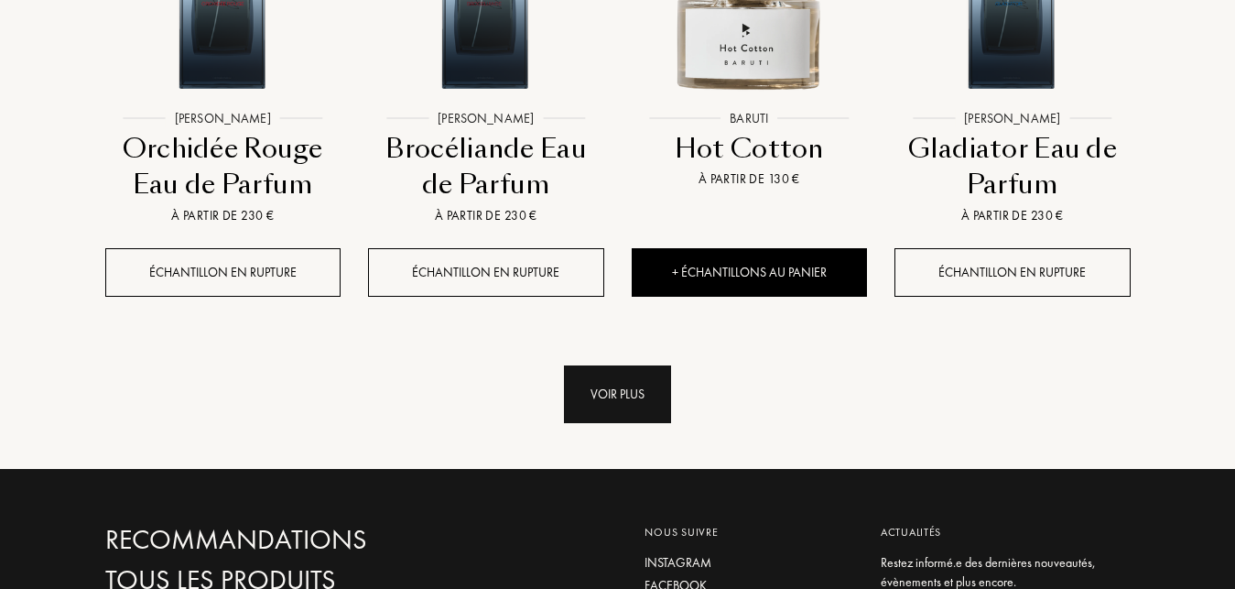
click at [632, 373] on div "Voir plus" at bounding box center [617, 394] width 107 height 58
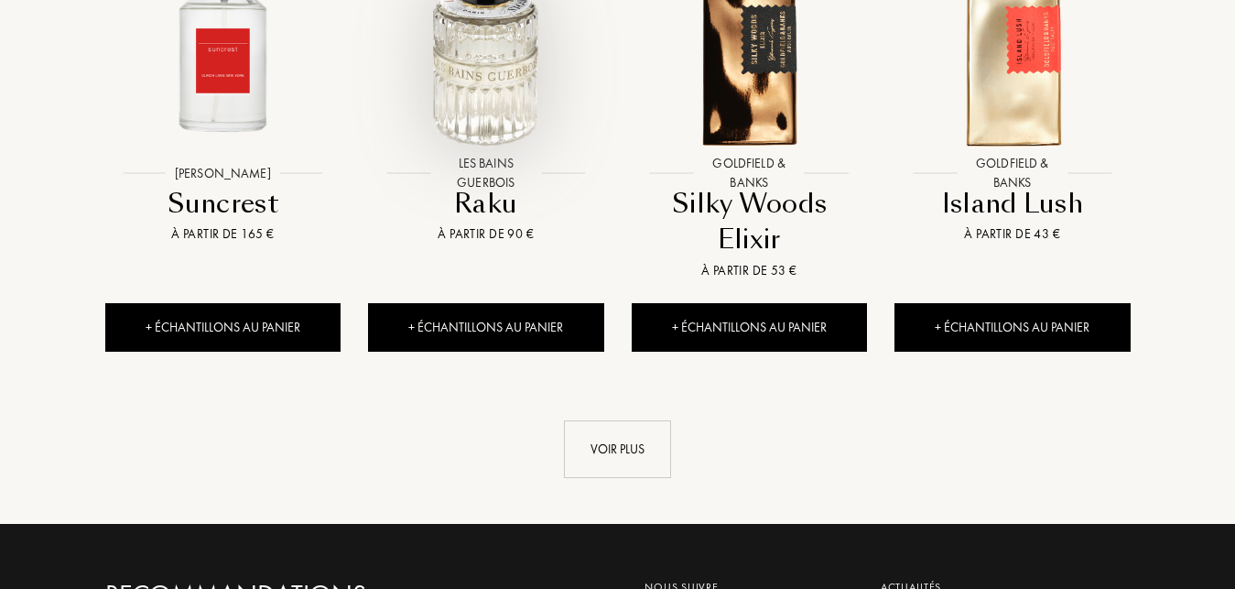
scroll to position [6255, 0]
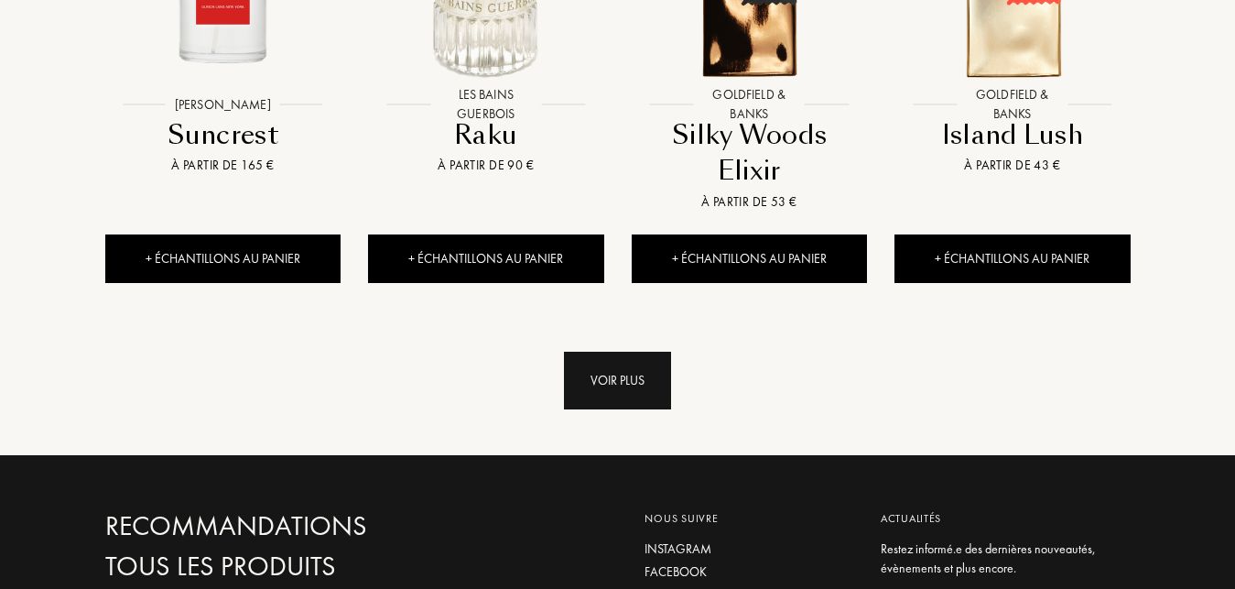
click at [641, 353] on div "Voir plus" at bounding box center [617, 380] width 107 height 58
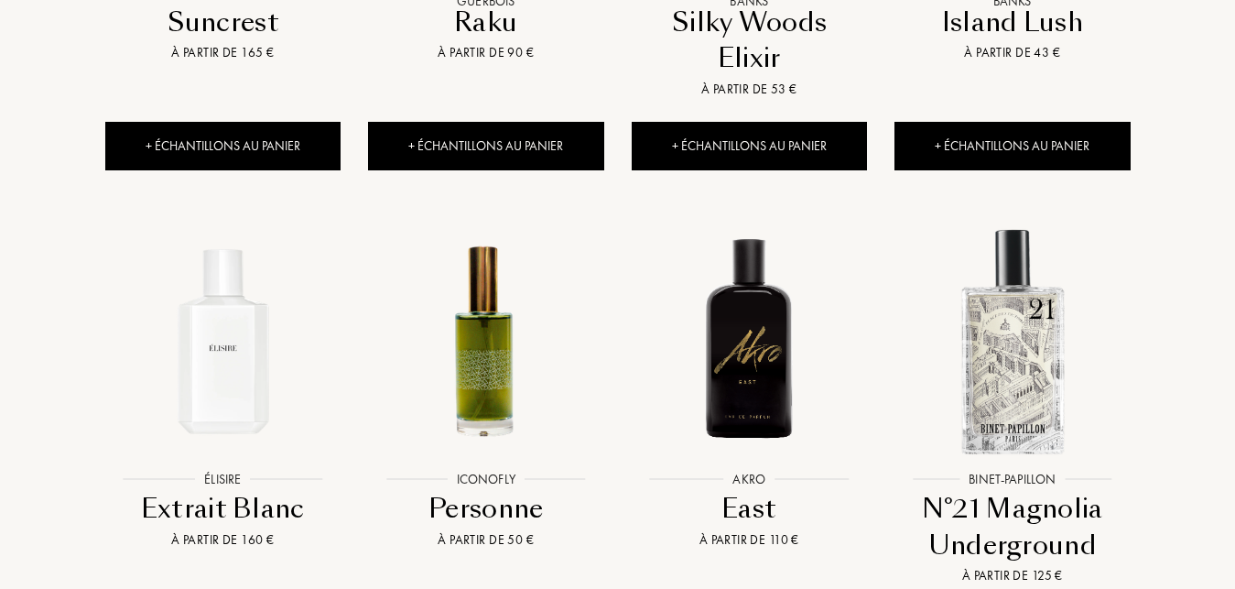
scroll to position [6535, 0]
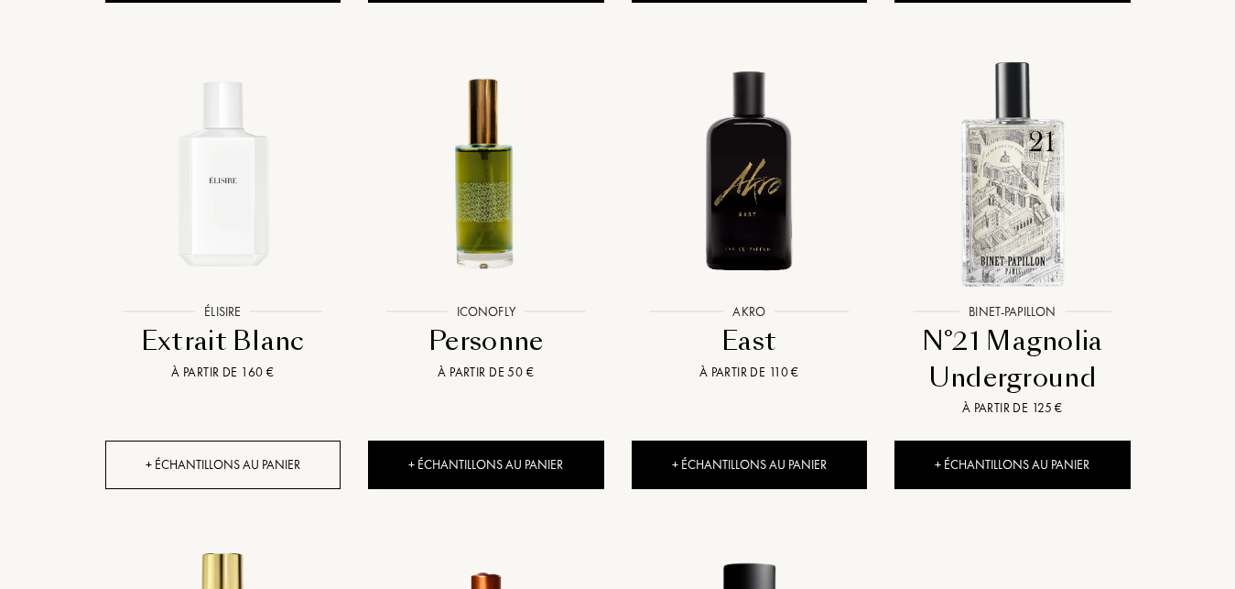
click at [202, 441] on div "+ Échantillons au panier" at bounding box center [223, 464] width 236 height 49
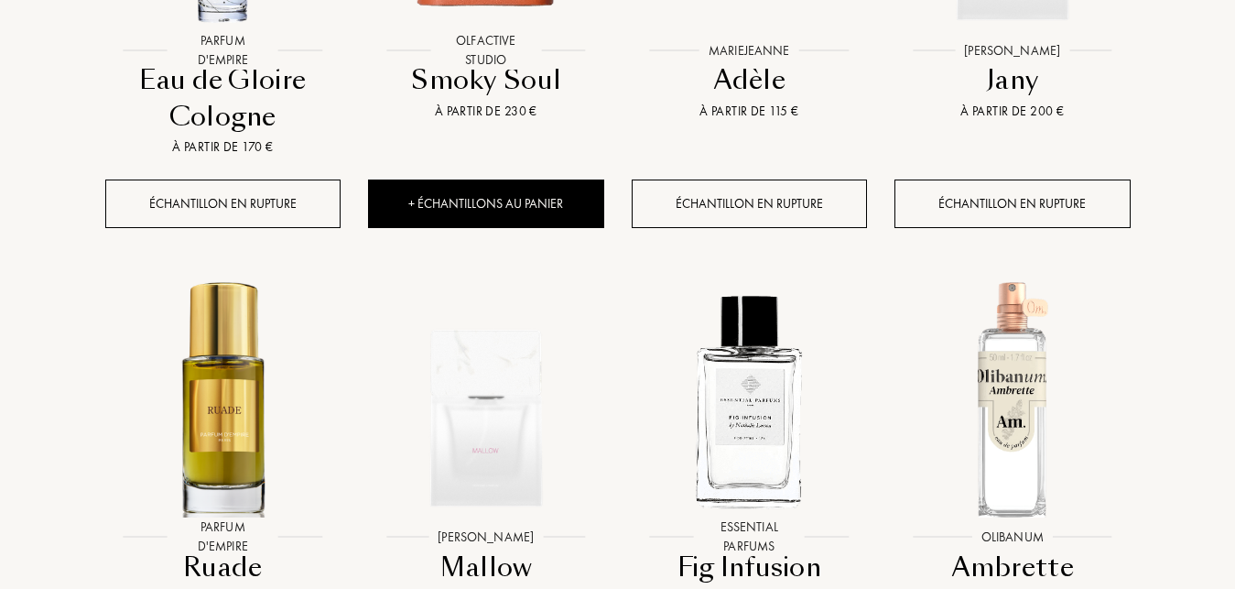
scroll to position [7562, 0]
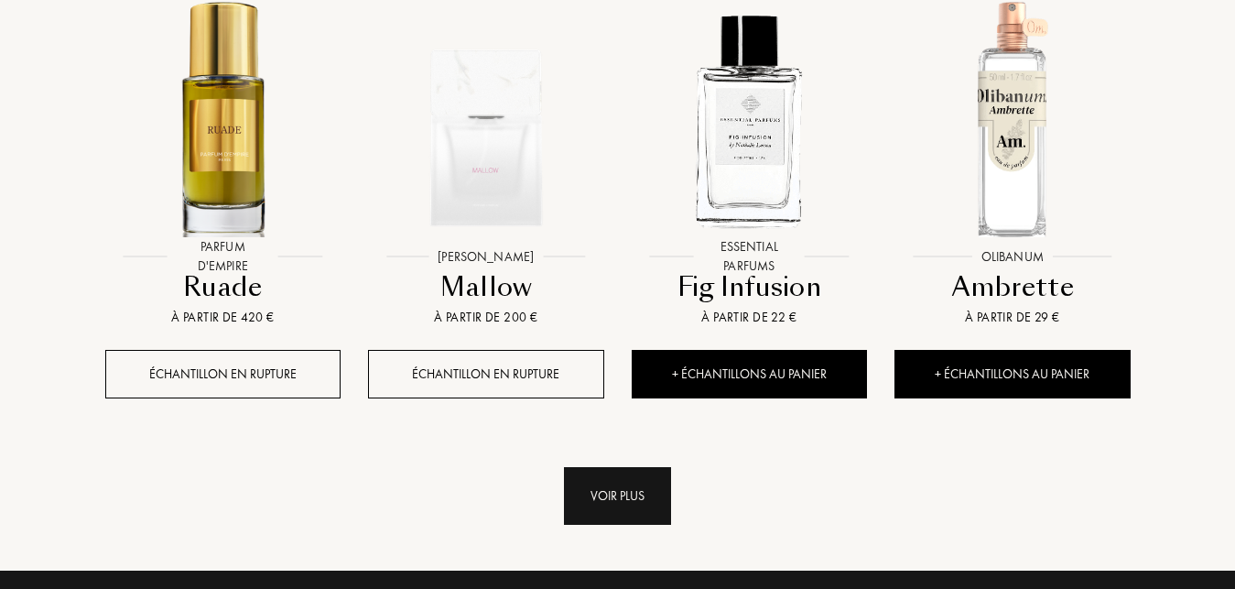
click at [602, 476] on div "Voir plus" at bounding box center [617, 496] width 107 height 58
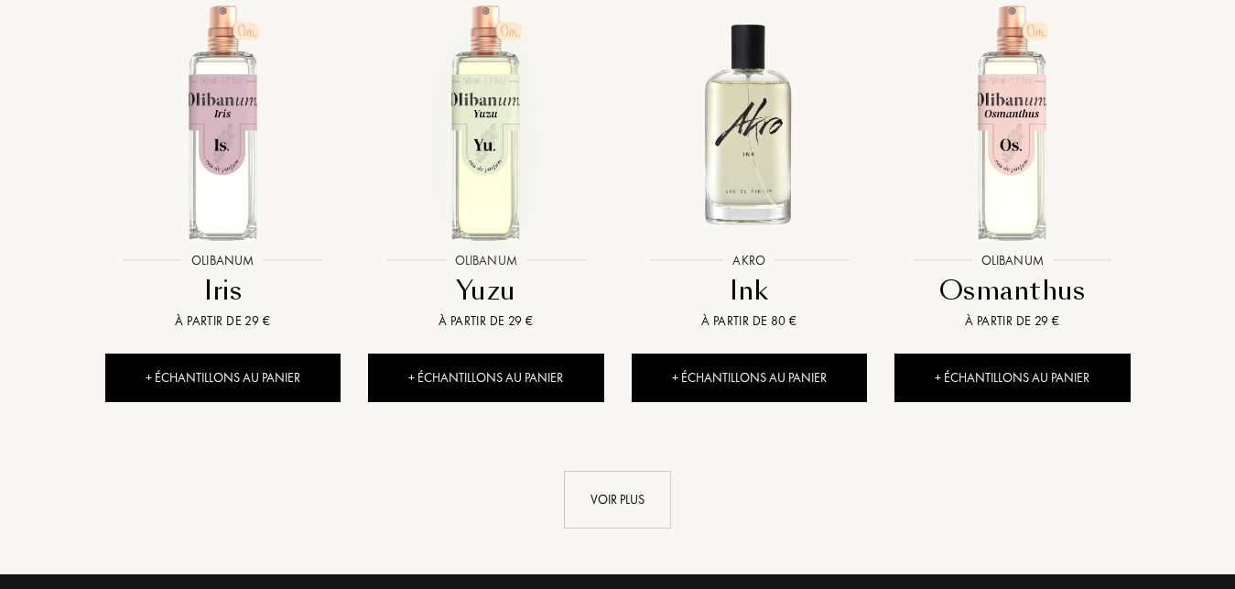
scroll to position [8963, 0]
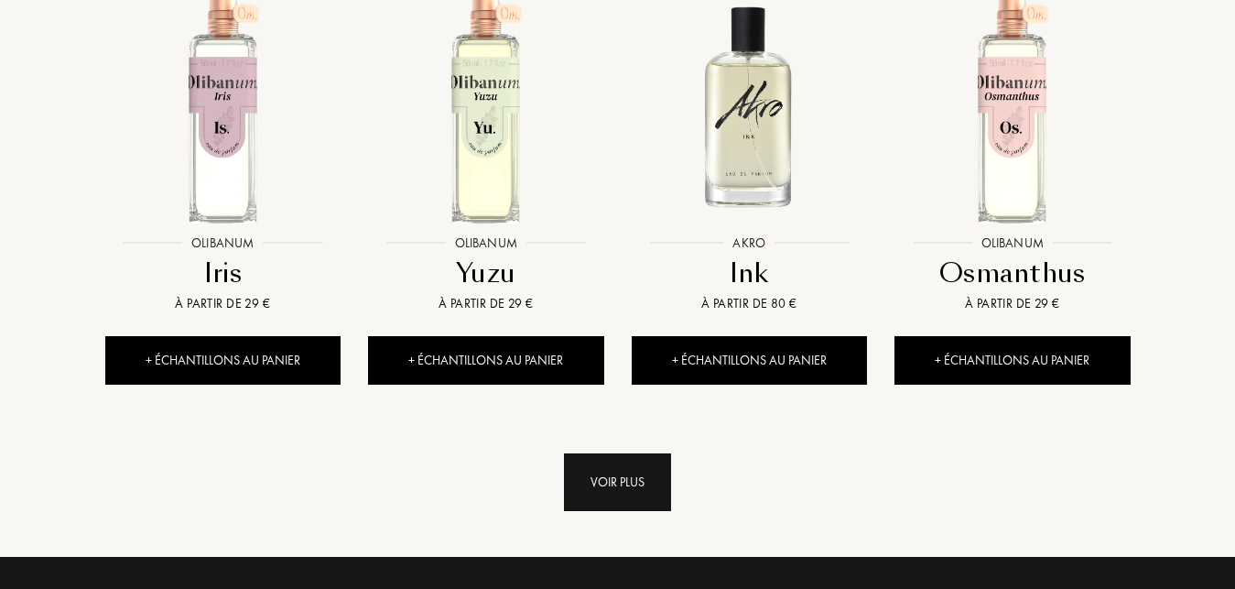
click at [611, 463] on div "Voir plus" at bounding box center [617, 482] width 107 height 58
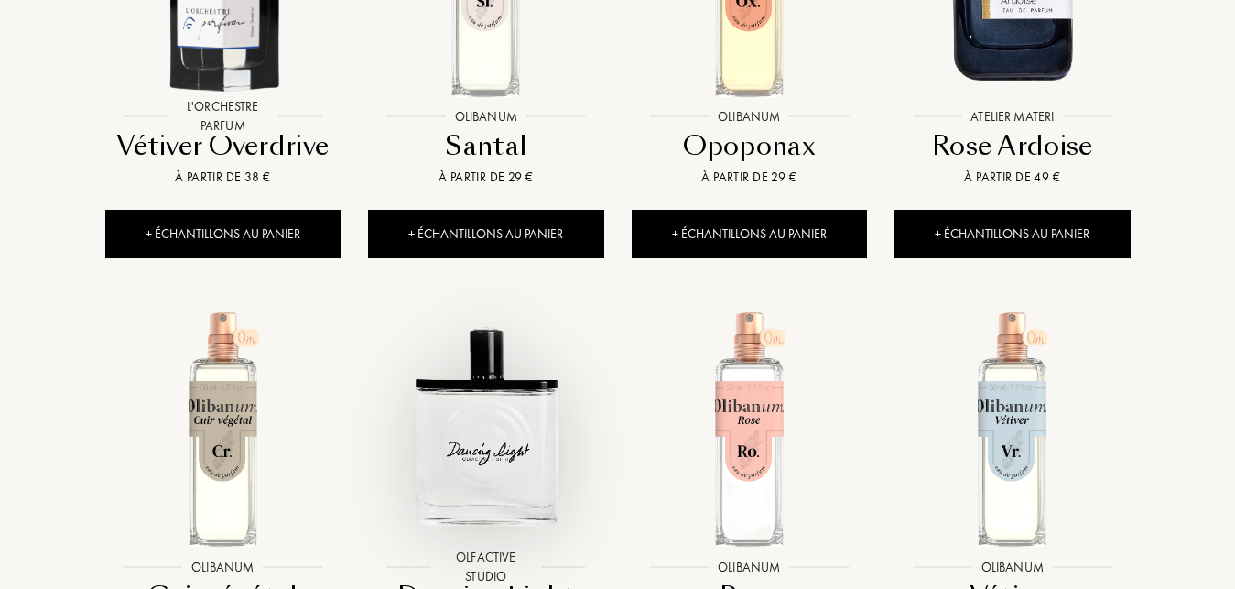
scroll to position [10363, 0]
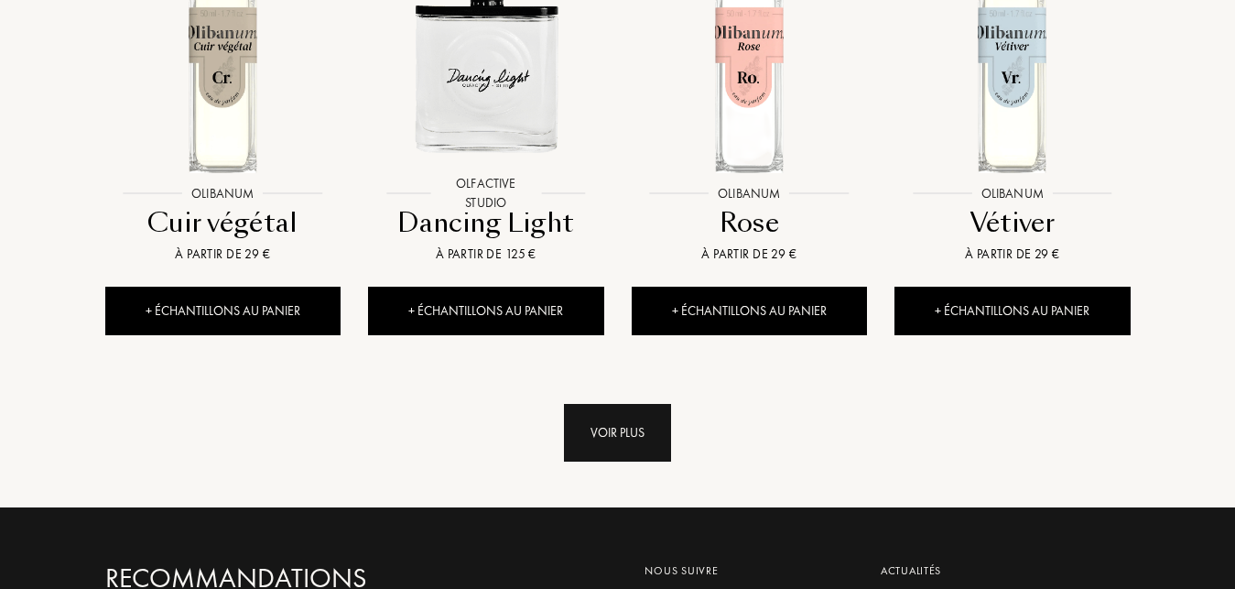
click at [610, 405] on div "Voir plus" at bounding box center [617, 433] width 107 height 58
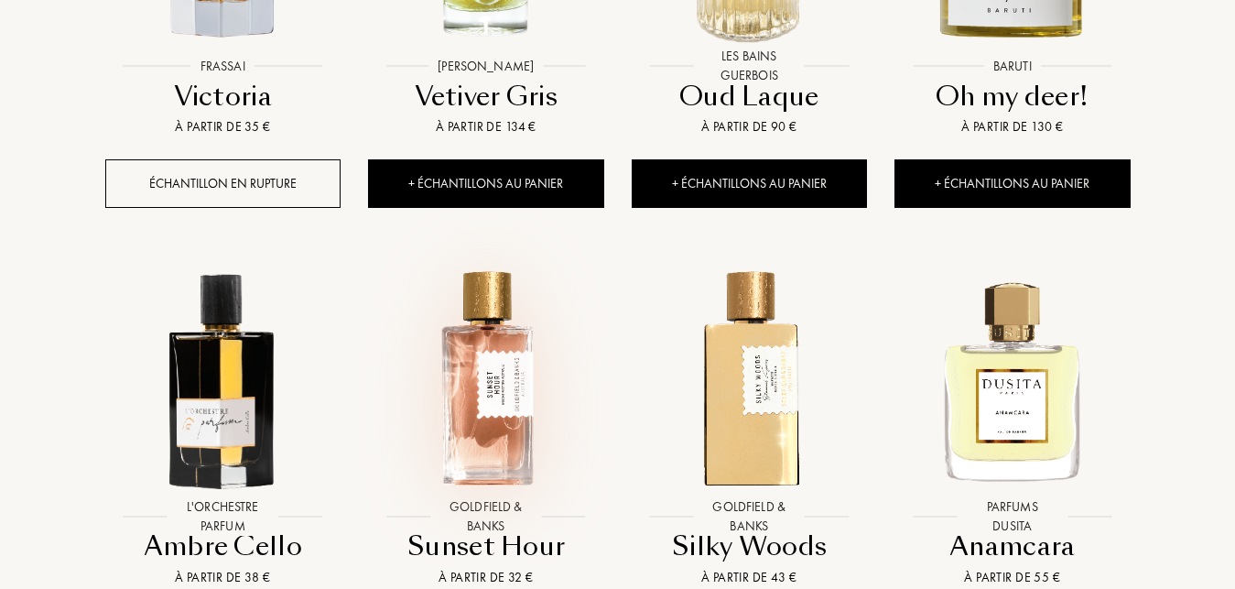
scroll to position [11764, 0]
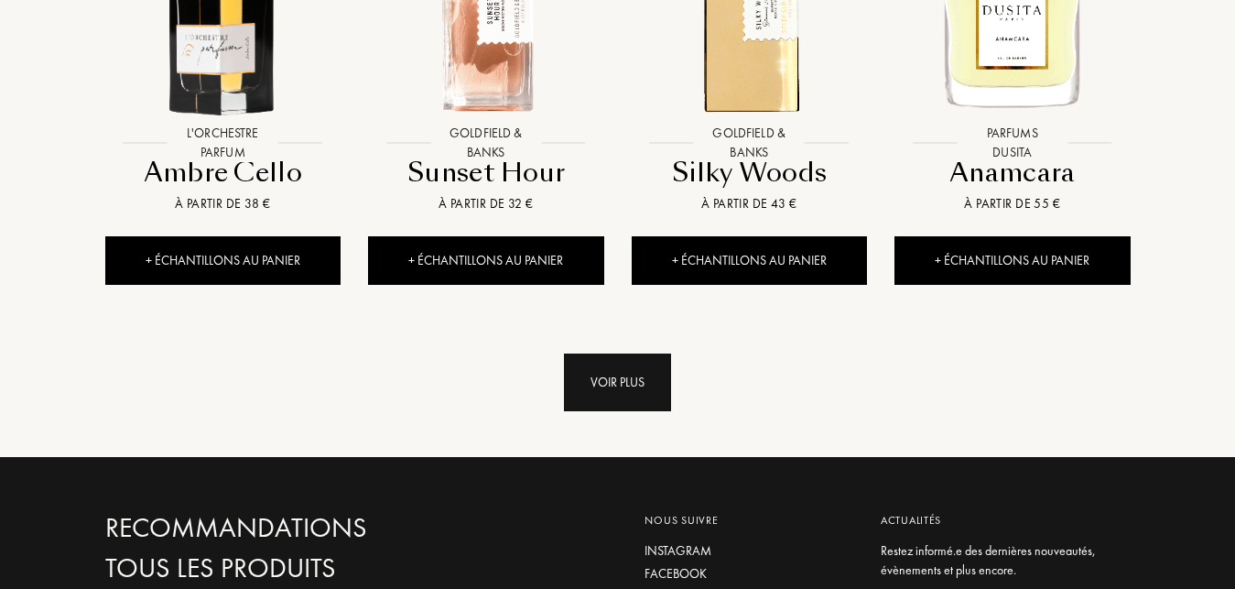
click at [612, 359] on div "Voir plus" at bounding box center [617, 382] width 107 height 58
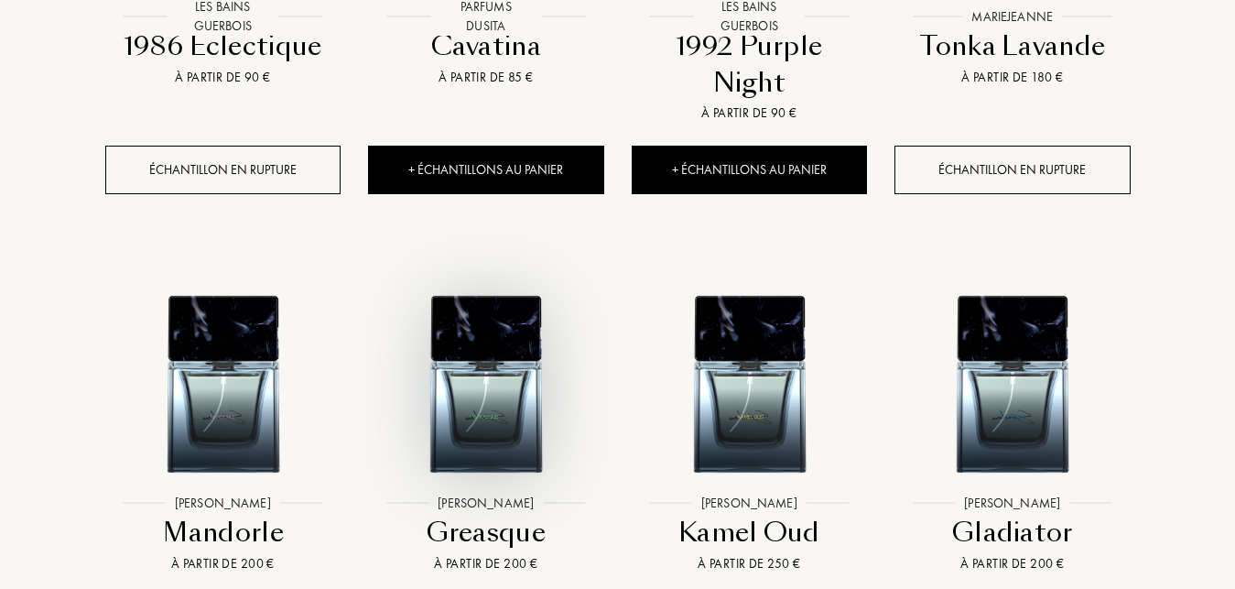
scroll to position [13071, 0]
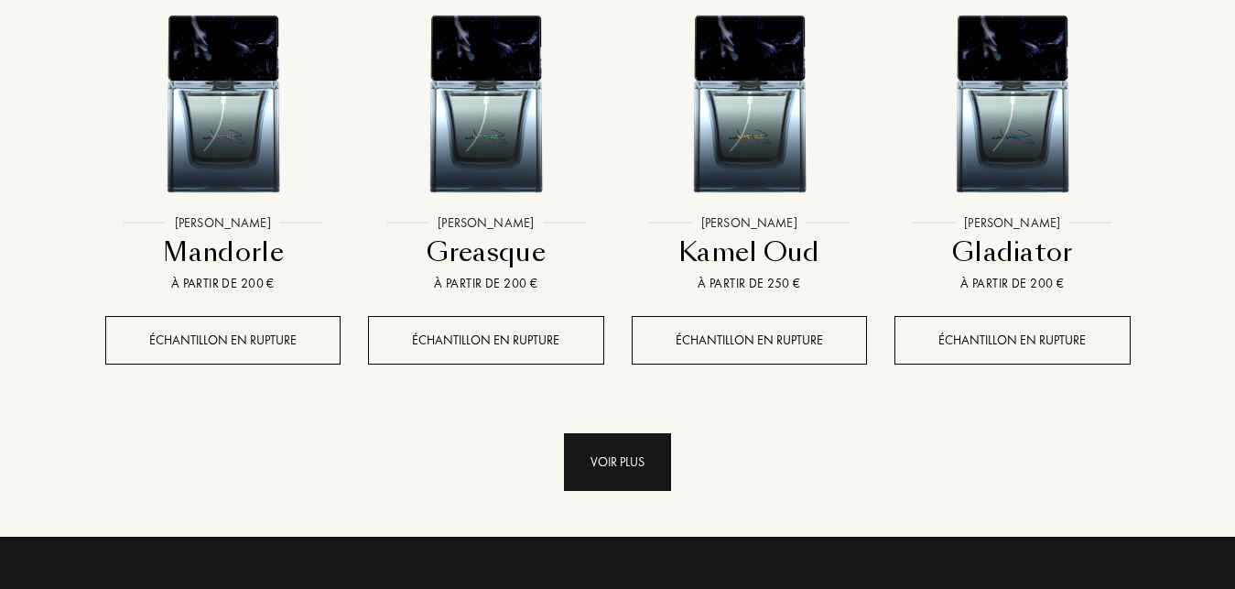
click at [611, 433] on div "Voir plus" at bounding box center [617, 462] width 107 height 58
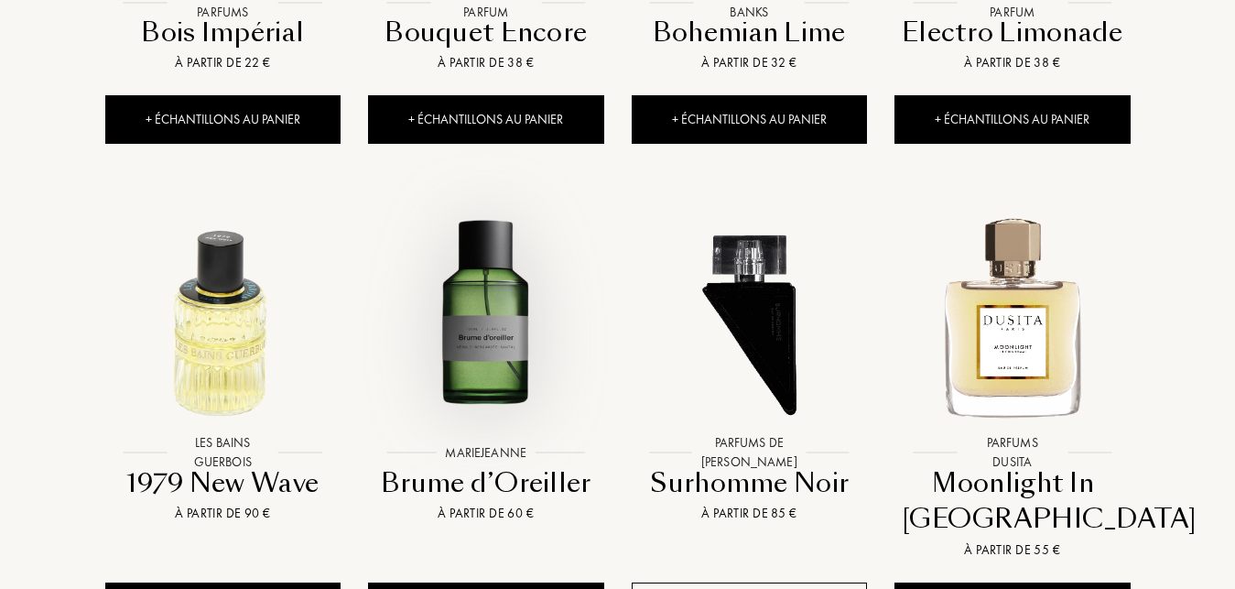
scroll to position [14565, 0]
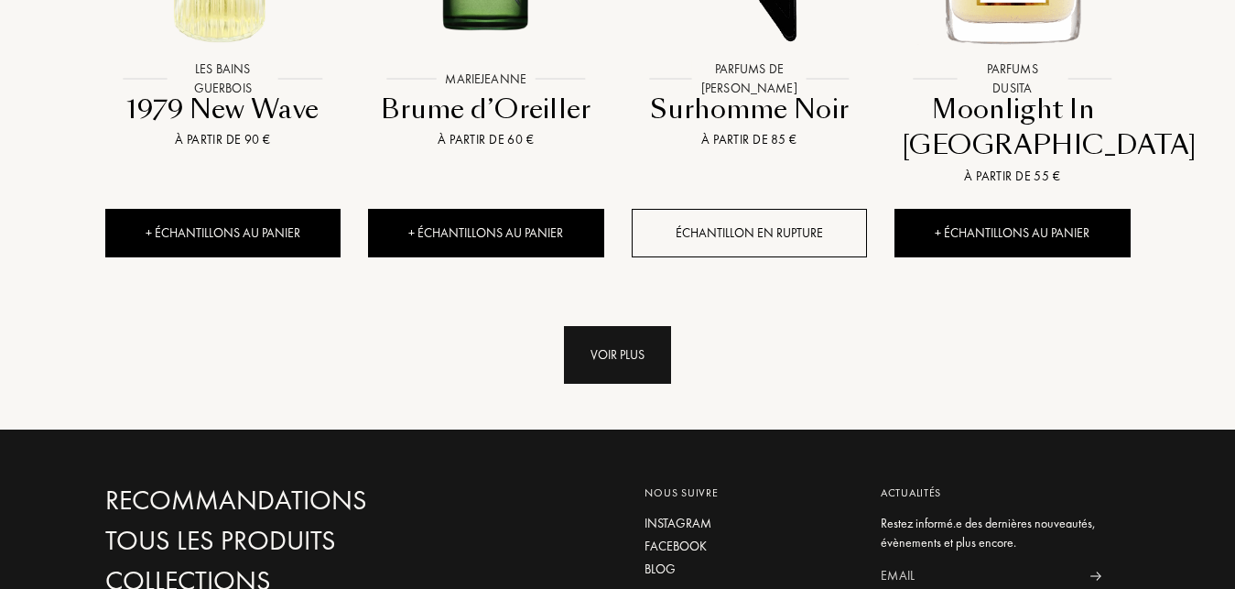
click at [593, 326] on div "Voir plus" at bounding box center [617, 355] width 107 height 58
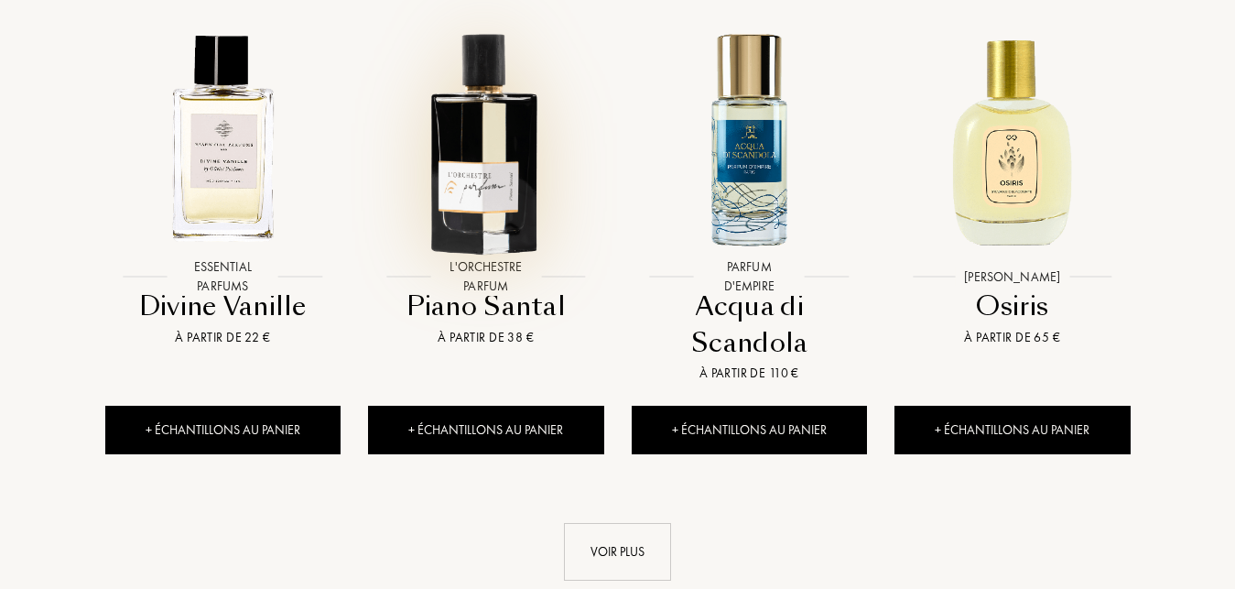
scroll to position [15872, 0]
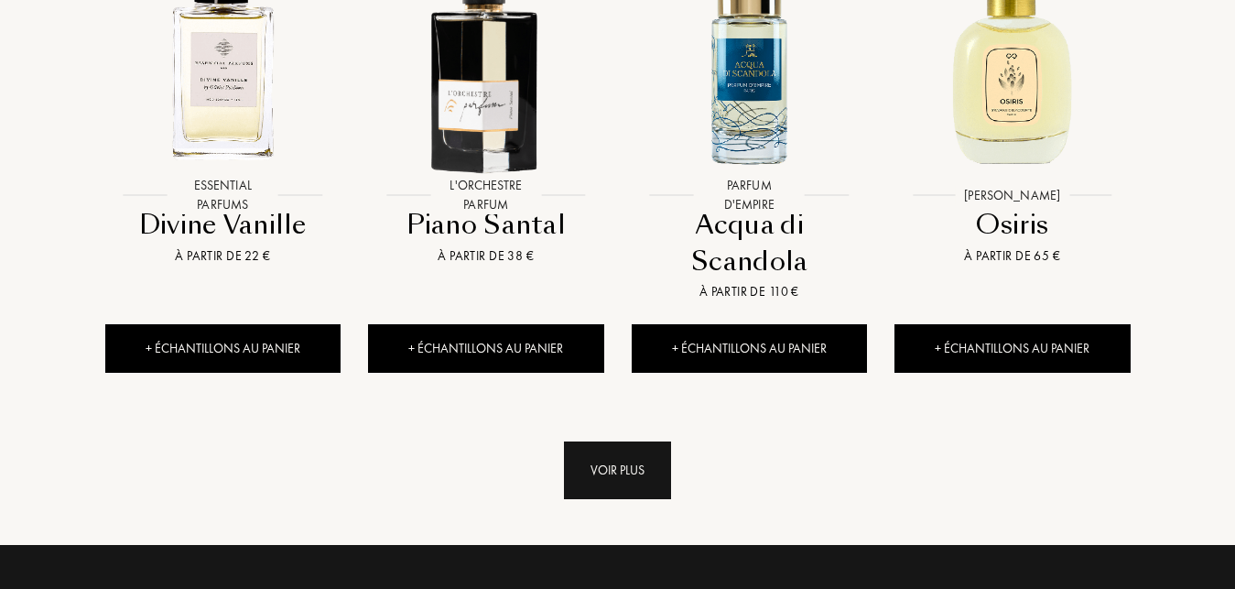
click at [611, 441] on div "Voir plus" at bounding box center [617, 470] width 107 height 58
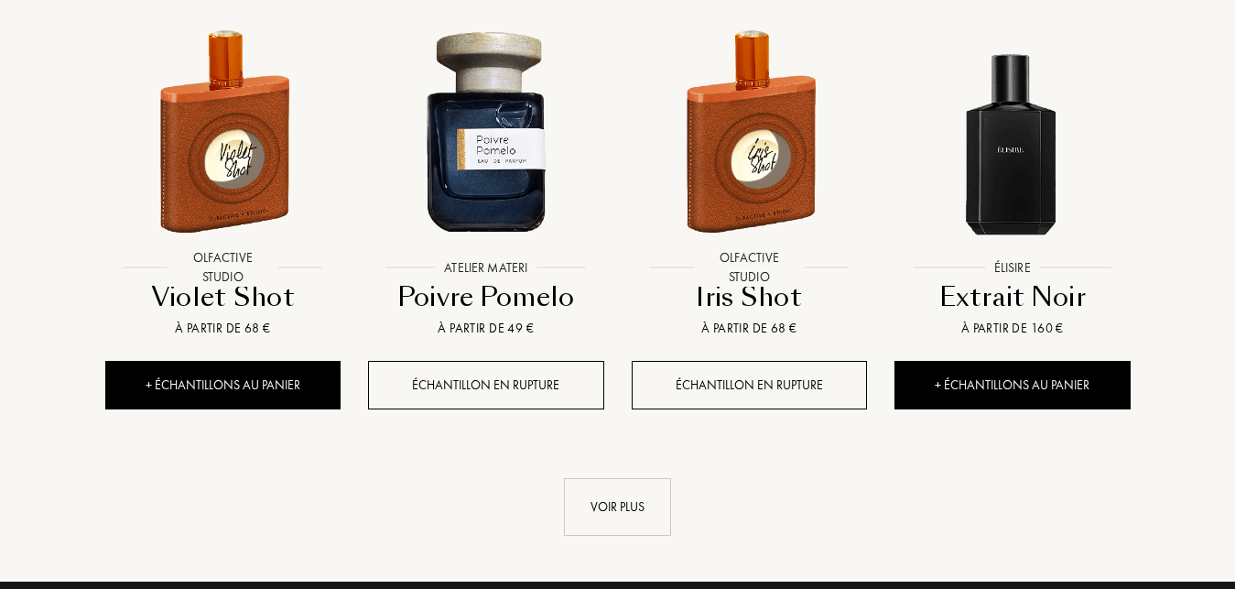
scroll to position [17272, 0]
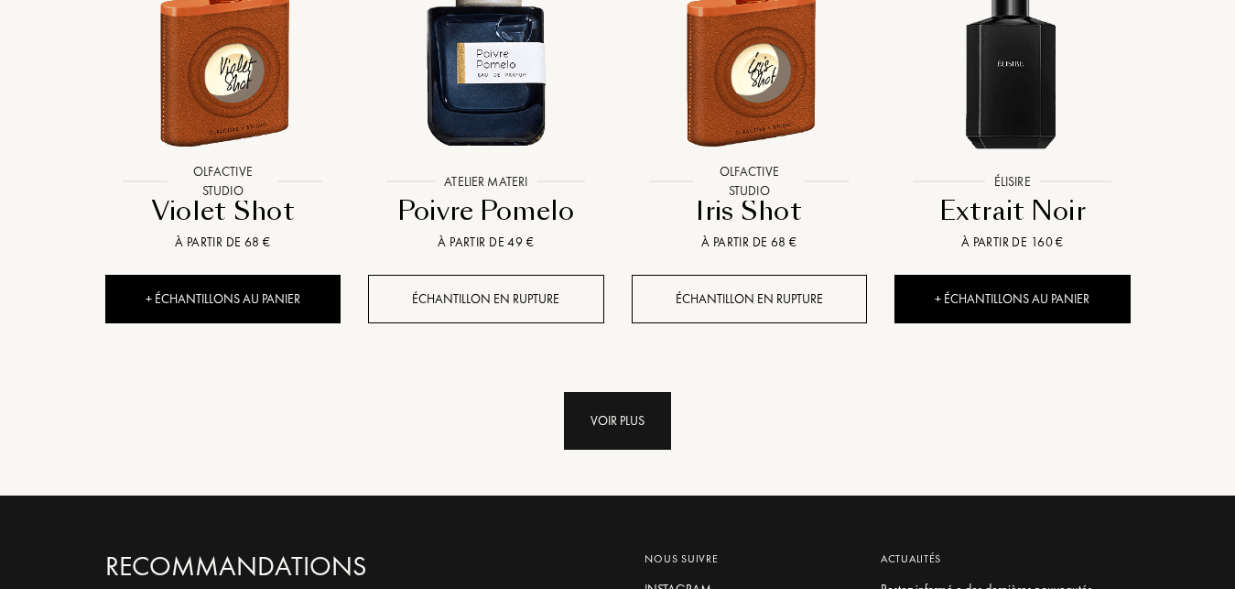
click at [594, 392] on div "Voir plus" at bounding box center [617, 421] width 107 height 58
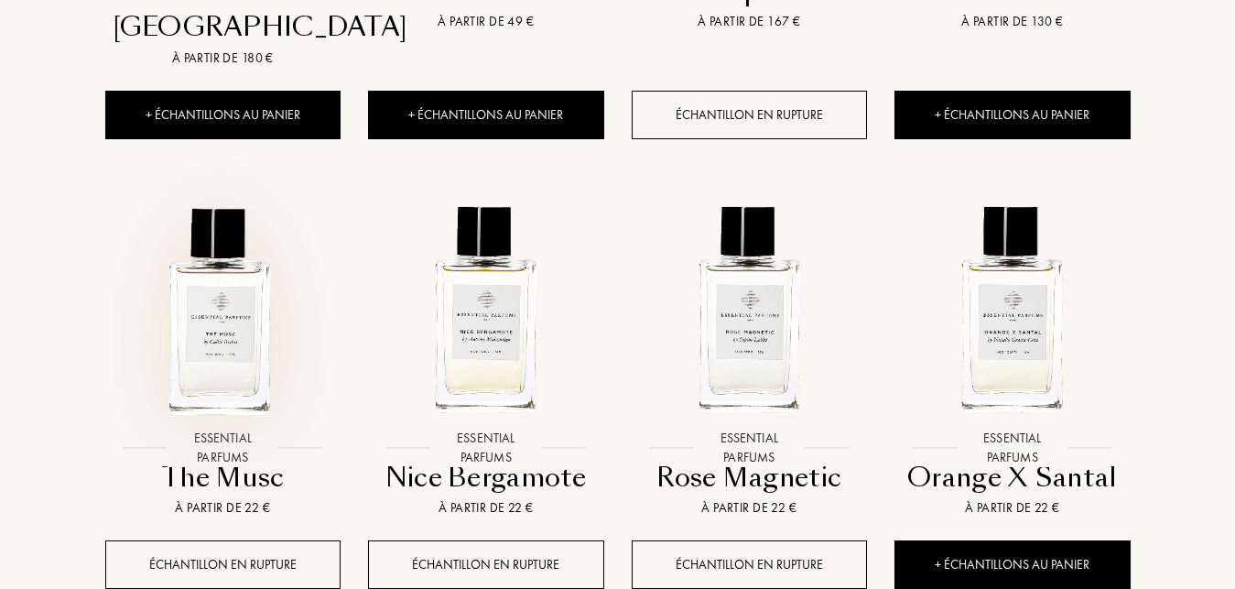
scroll to position [18766, 0]
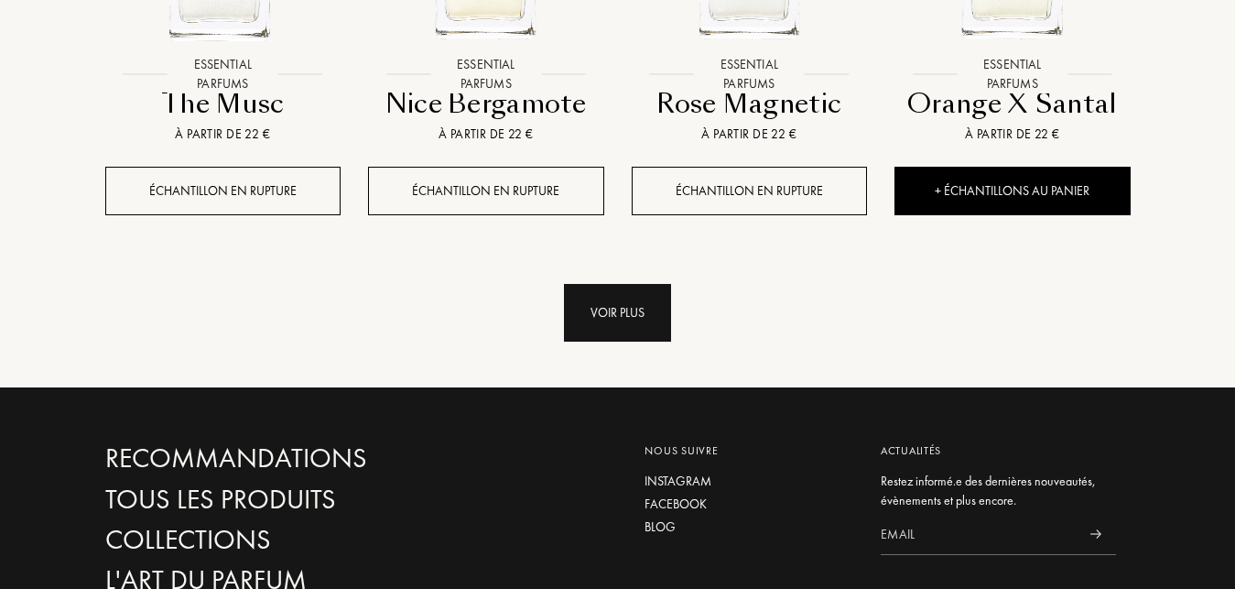
click at [622, 284] on div "Voir plus" at bounding box center [617, 313] width 107 height 58
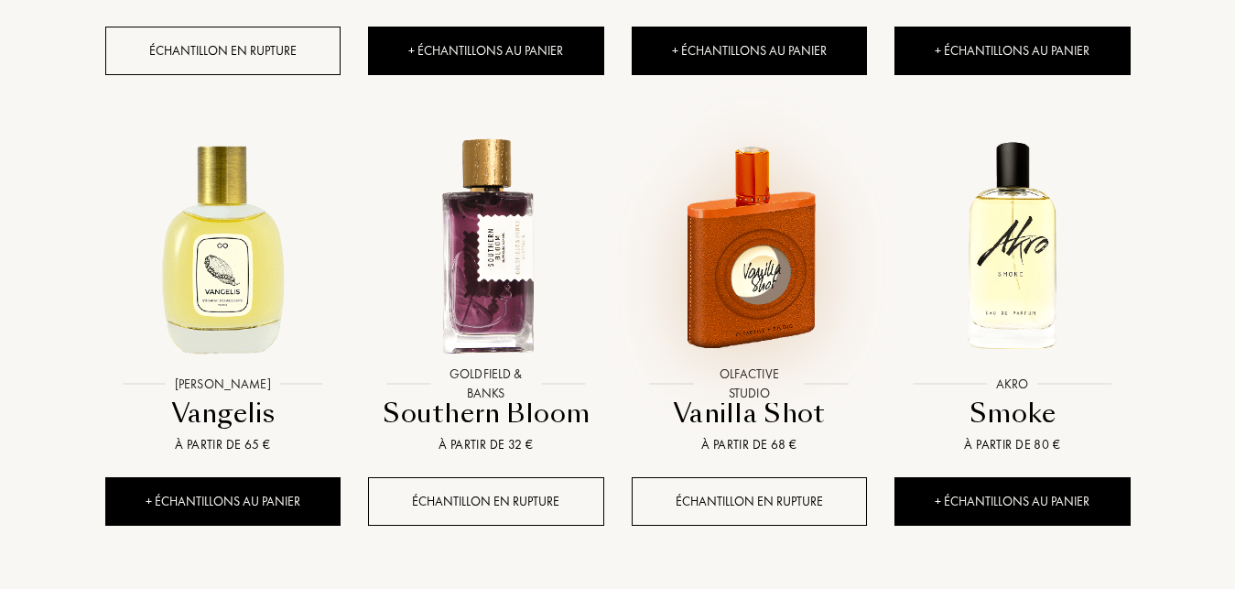
scroll to position [20073, 0]
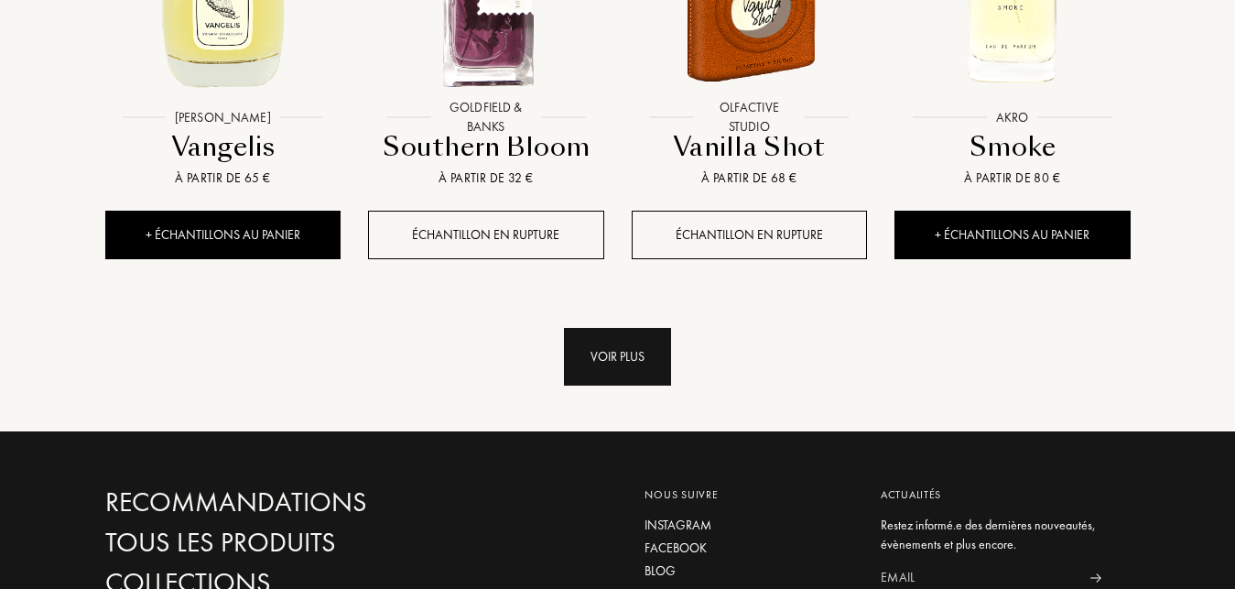
click at [613, 328] on div "Voir plus" at bounding box center [617, 357] width 107 height 58
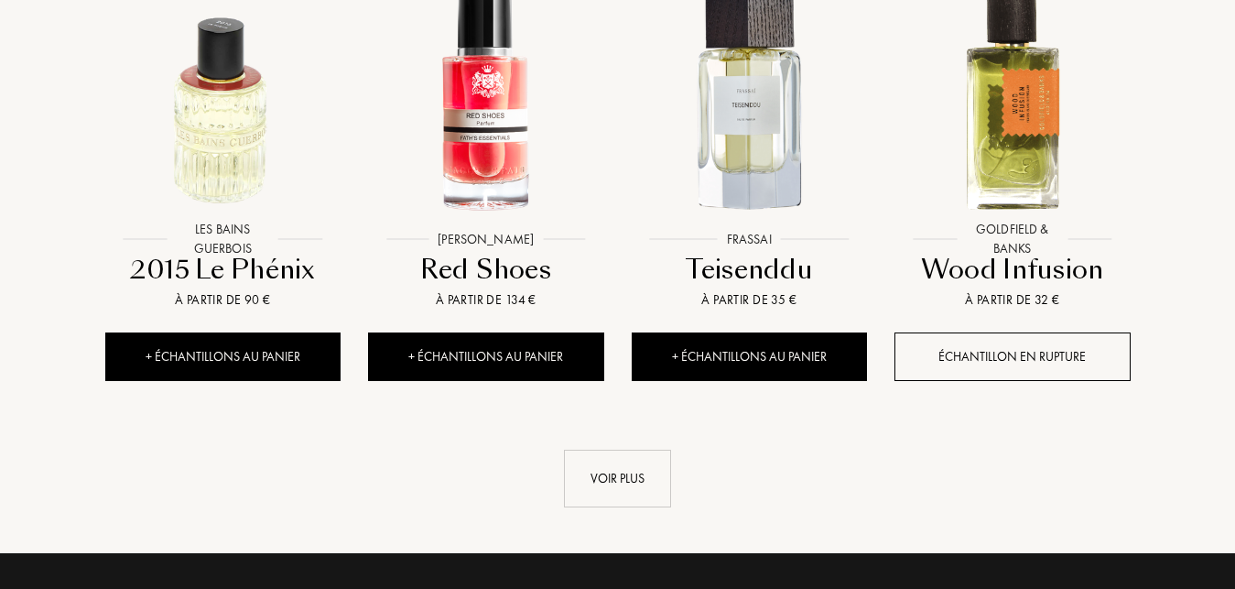
scroll to position [21380, 0]
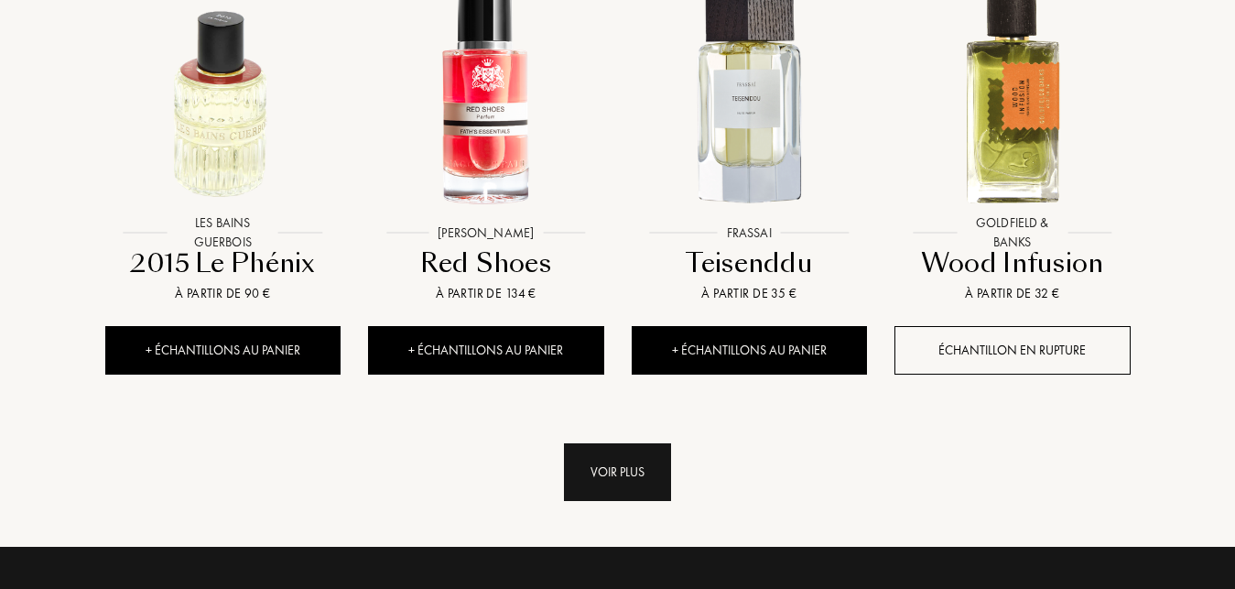
click at [616, 443] on div "Voir plus" at bounding box center [617, 472] width 107 height 58
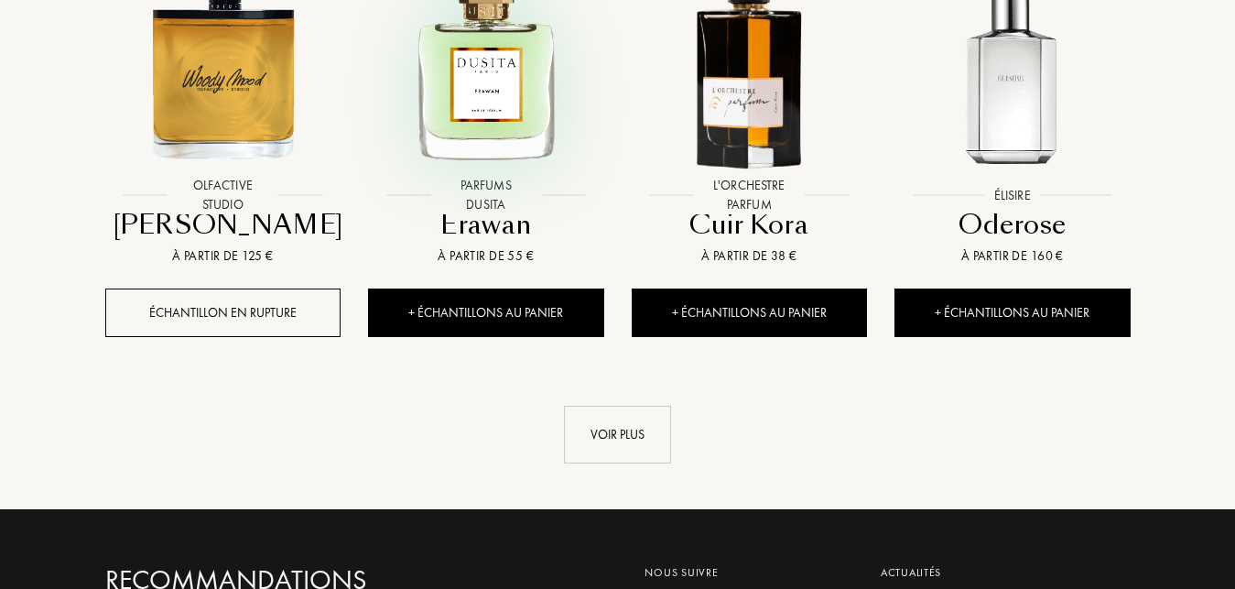
scroll to position [22781, 0]
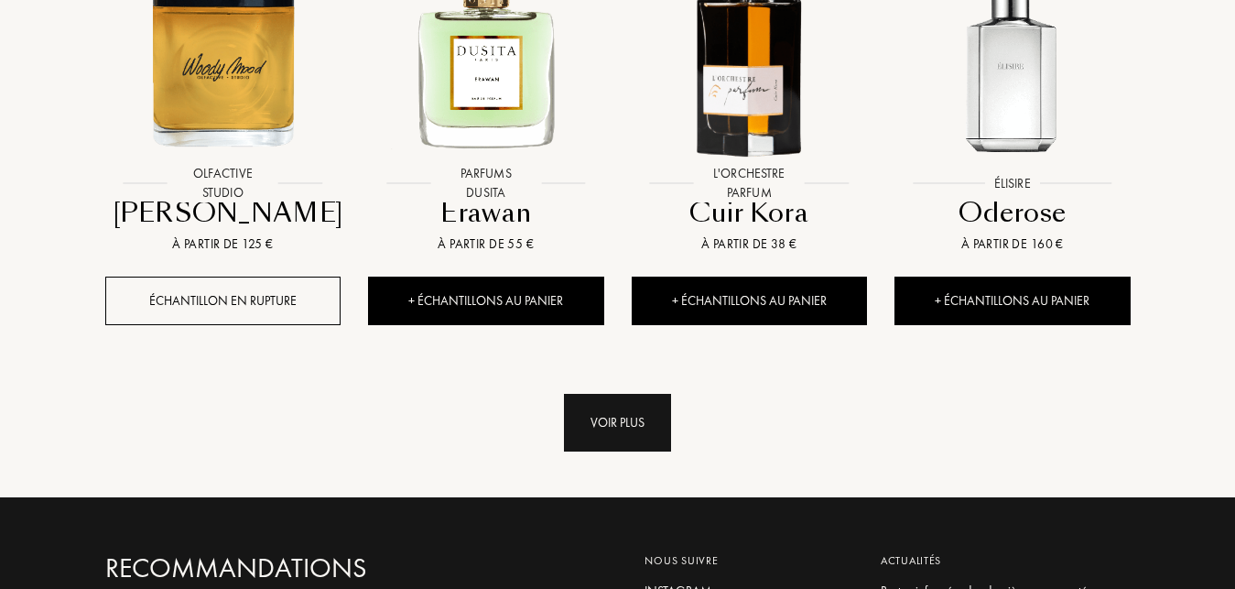
click at [652, 394] on div "Voir plus" at bounding box center [617, 423] width 107 height 58
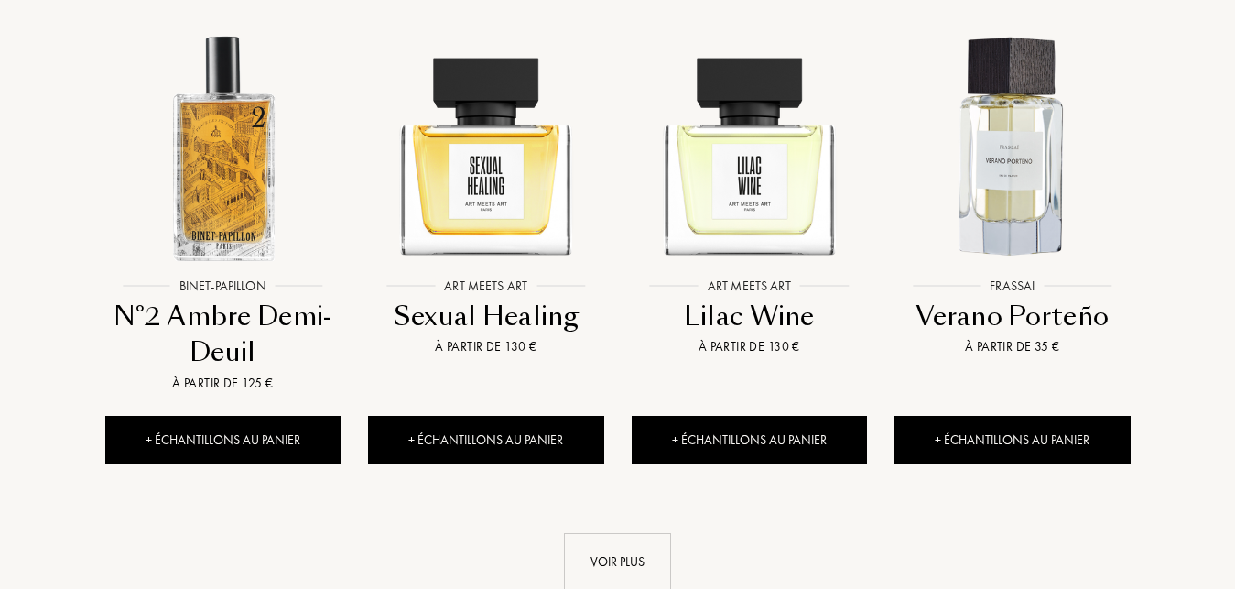
scroll to position [24181, 0]
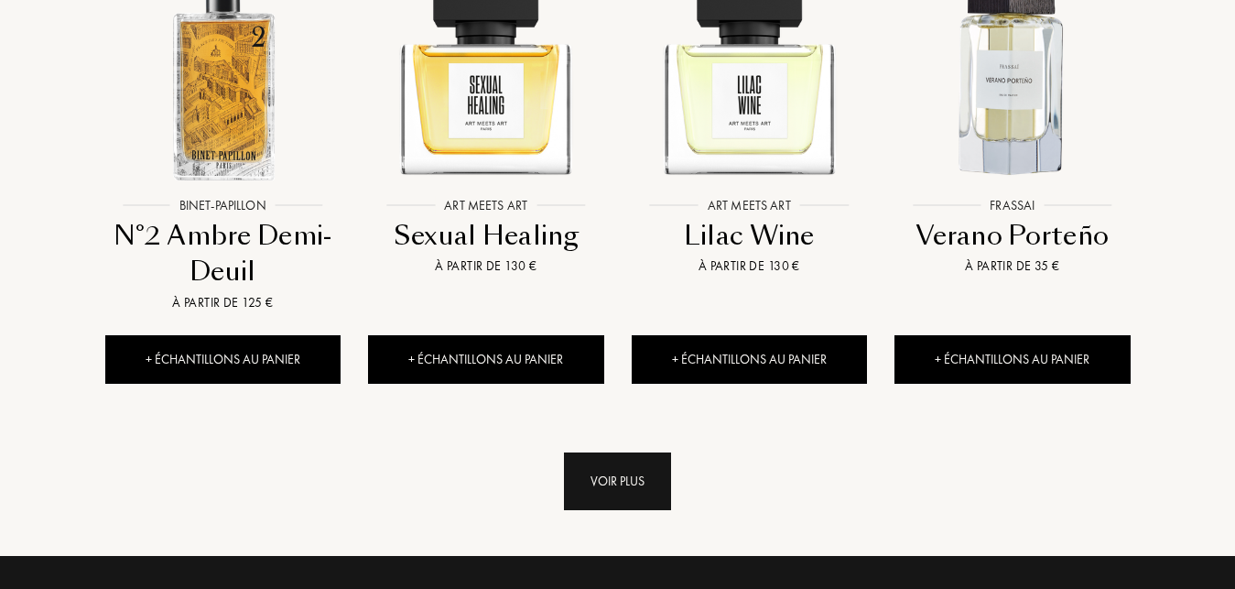
click at [593, 452] on div "Voir plus" at bounding box center [617, 481] width 107 height 58
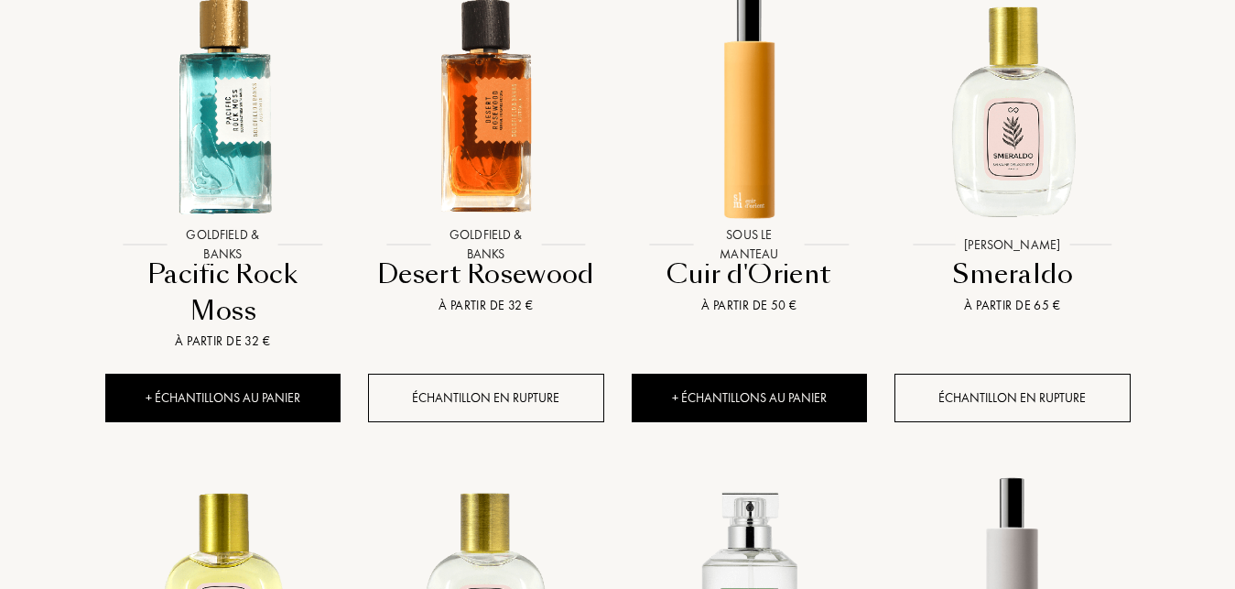
scroll to position [25768, 0]
